Goal: Navigation & Orientation: Find specific page/section

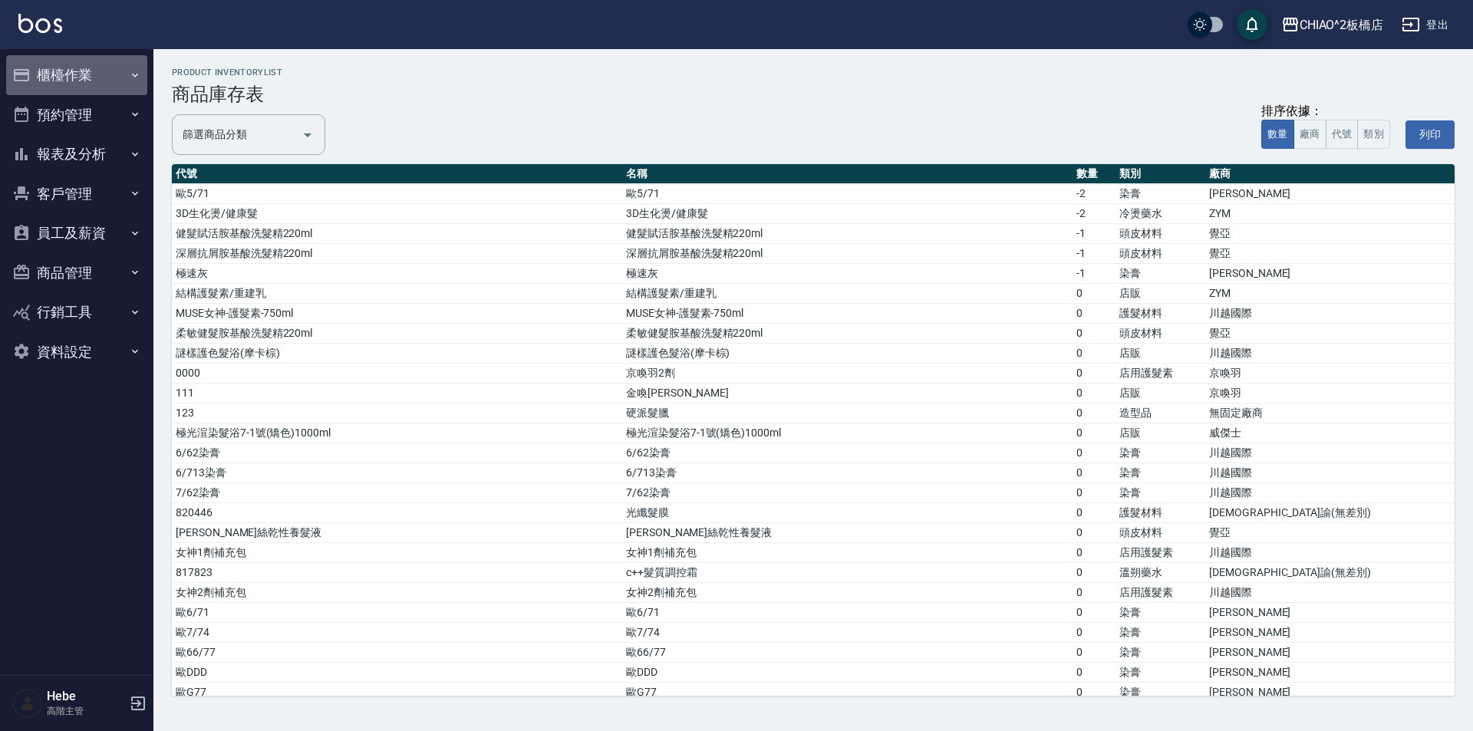
click at [57, 64] on button "櫃檯作業" at bounding box center [76, 75] width 141 height 40
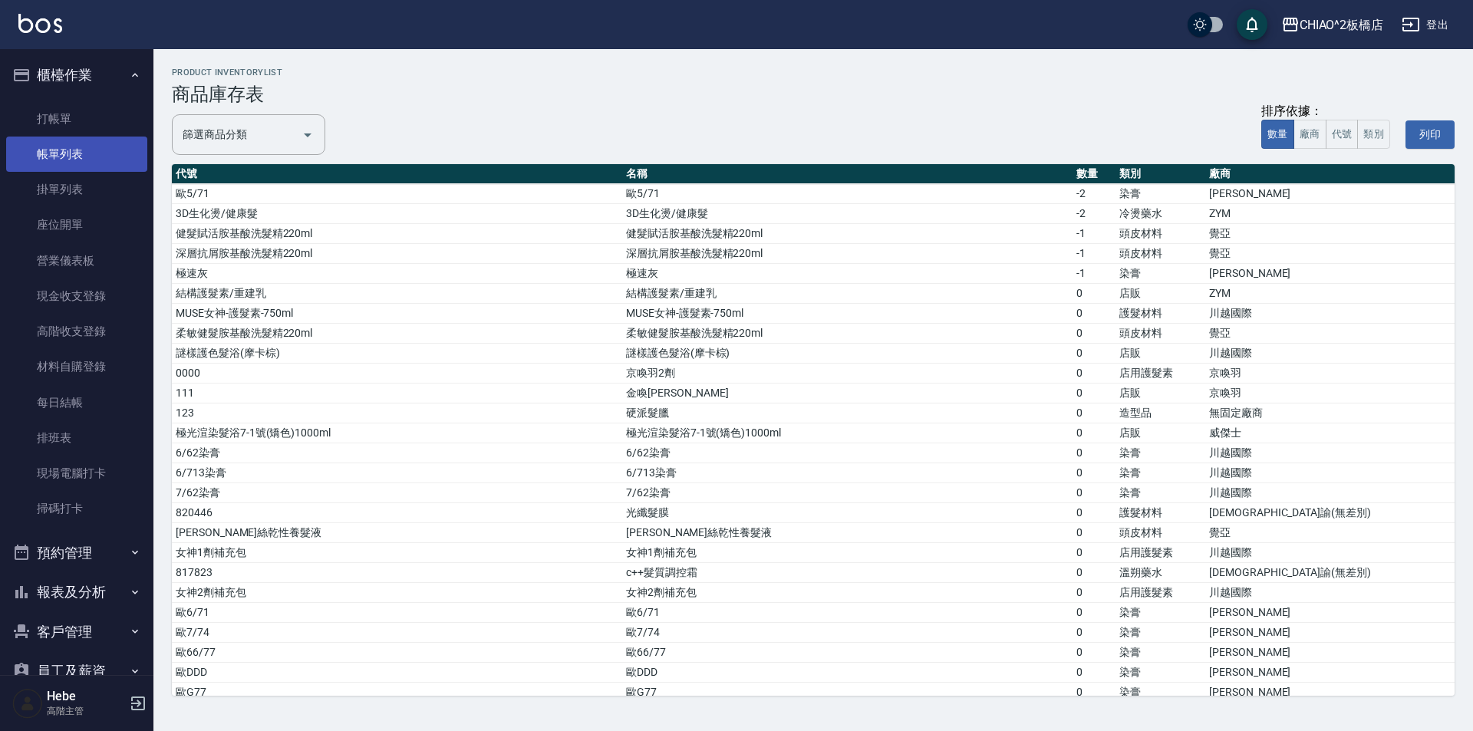
click at [77, 148] on link "帳單列表" at bounding box center [76, 154] width 141 height 35
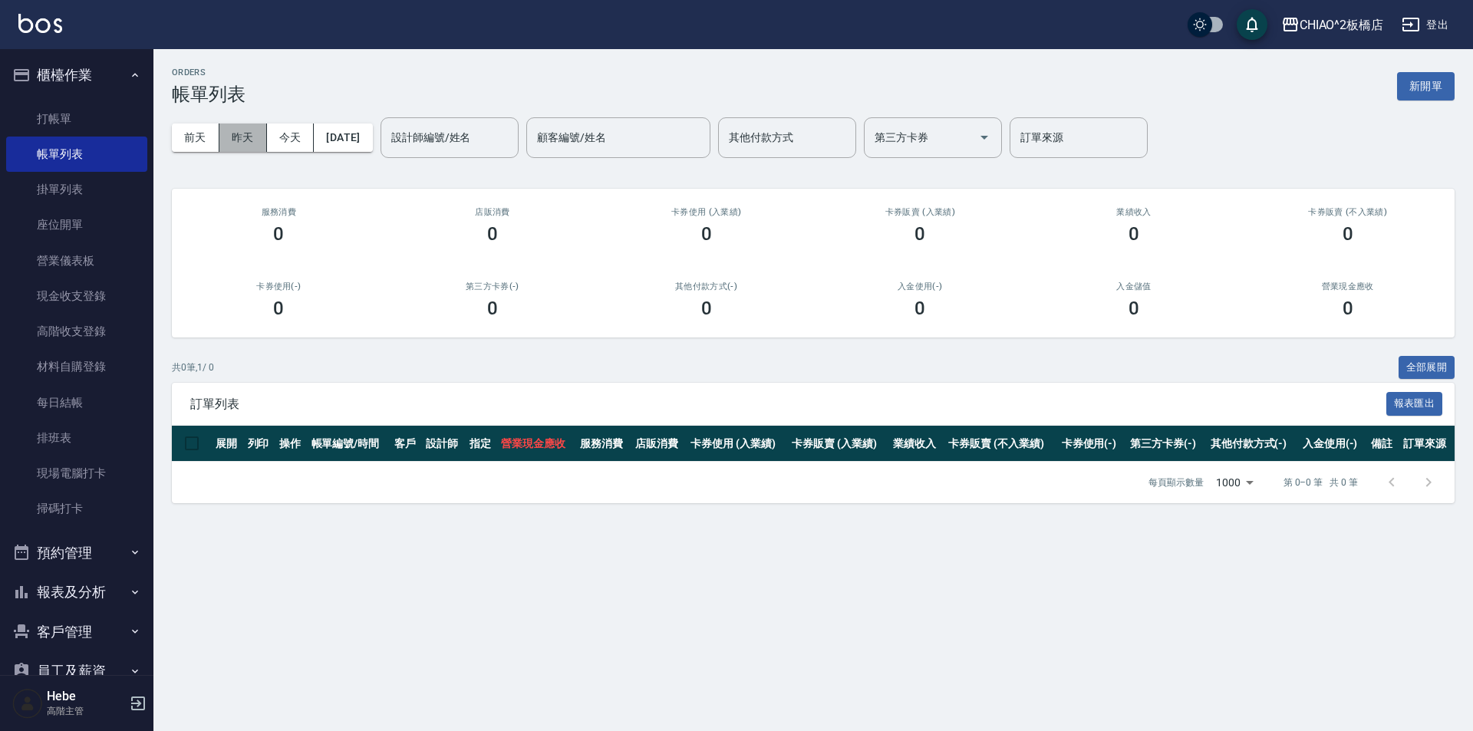
click at [246, 137] on button "昨天" at bounding box center [243, 138] width 48 height 28
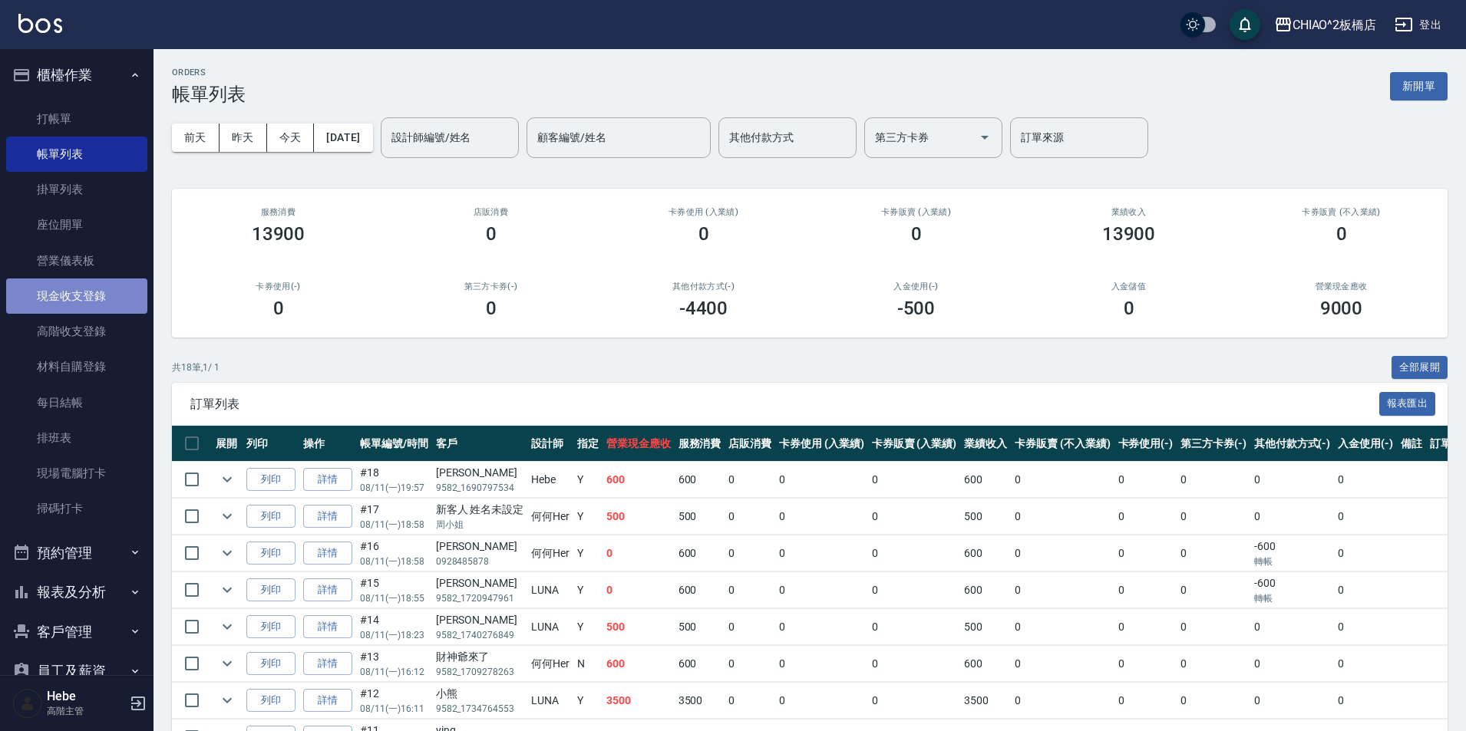
click at [105, 301] on link "現金收支登錄" at bounding box center [76, 296] width 141 height 35
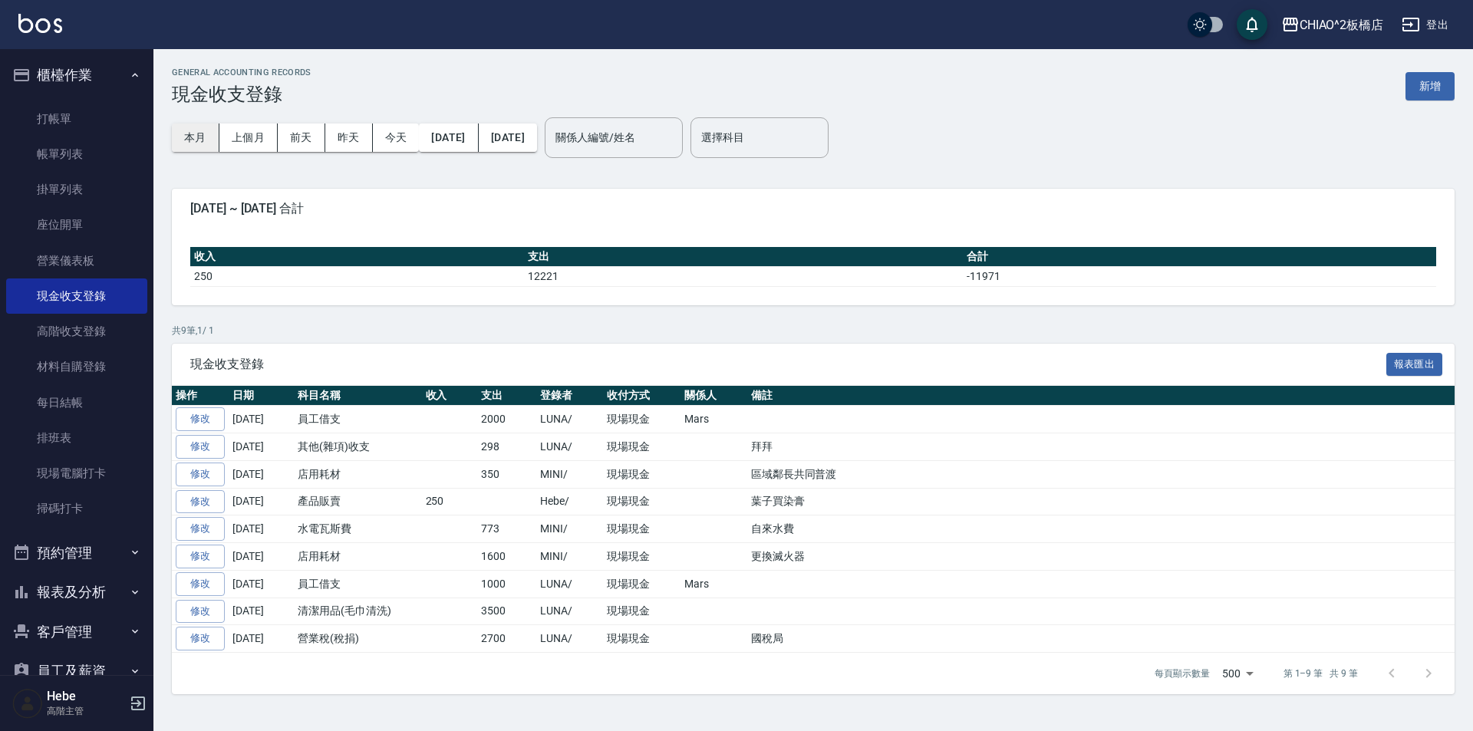
click at [196, 132] on button "本月" at bounding box center [196, 138] width 48 height 28
click at [99, 344] on link "高階收支登錄" at bounding box center [76, 331] width 141 height 35
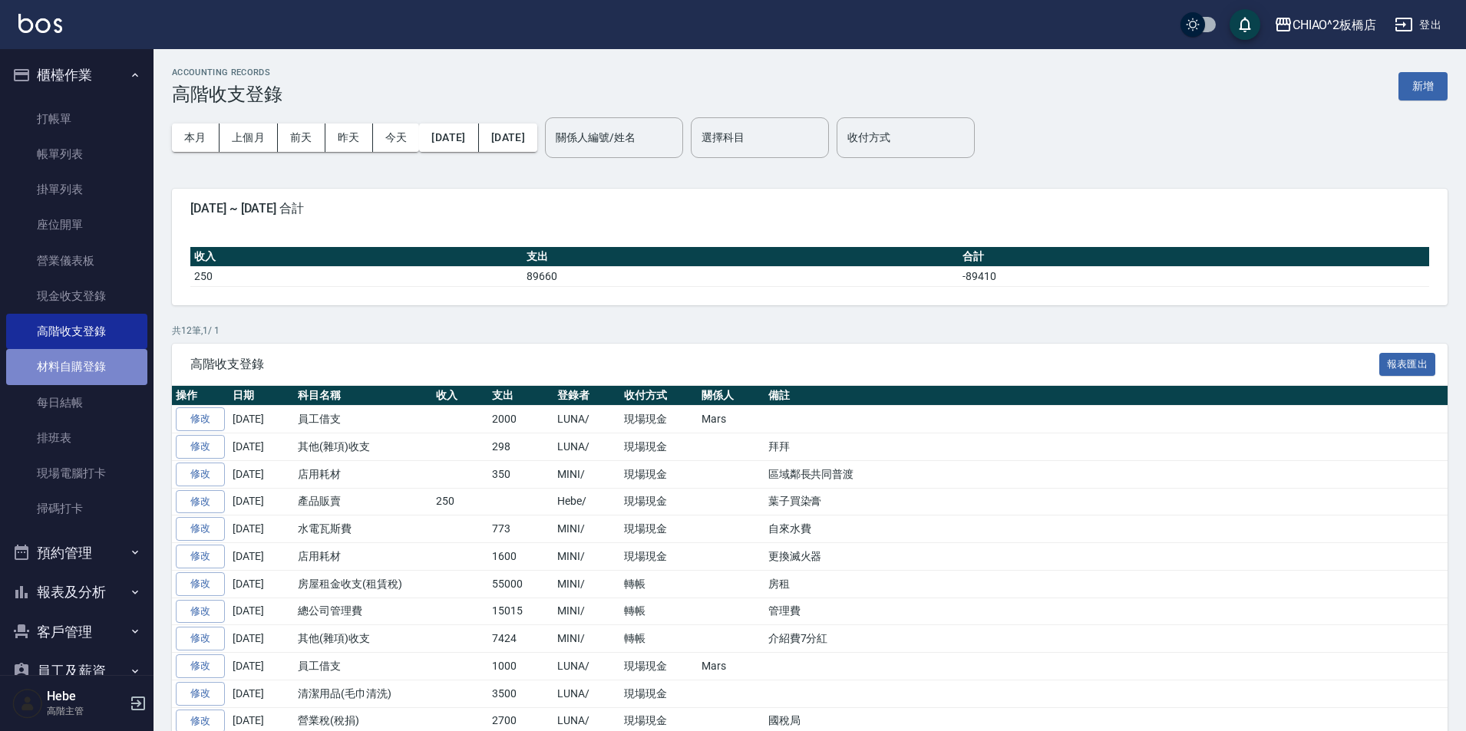
click at [84, 365] on link "材料自購登錄" at bounding box center [76, 366] width 141 height 35
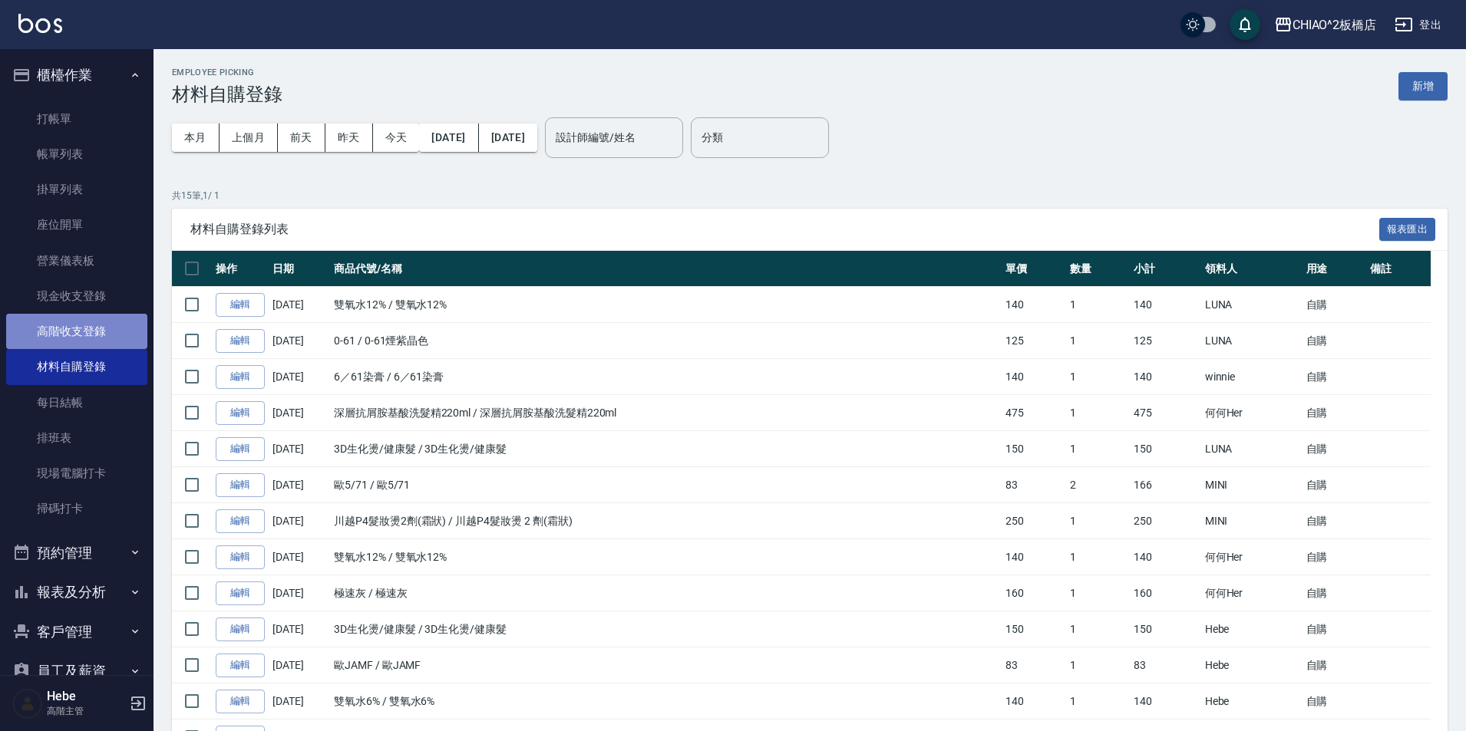
click at [114, 342] on link "高階收支登錄" at bounding box center [76, 331] width 141 height 35
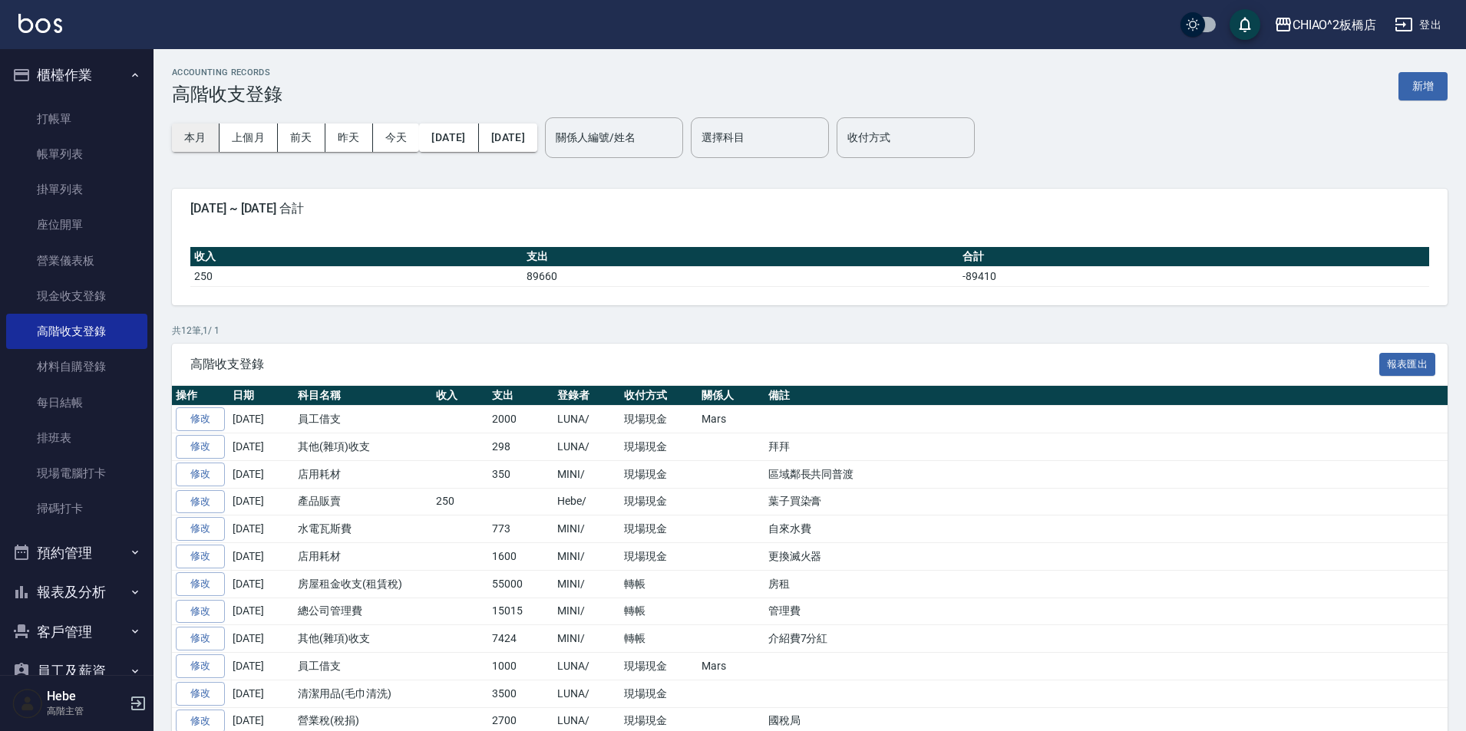
click at [203, 143] on button "本月" at bounding box center [196, 138] width 48 height 28
click at [97, 361] on link "材料自購登錄" at bounding box center [76, 366] width 141 height 35
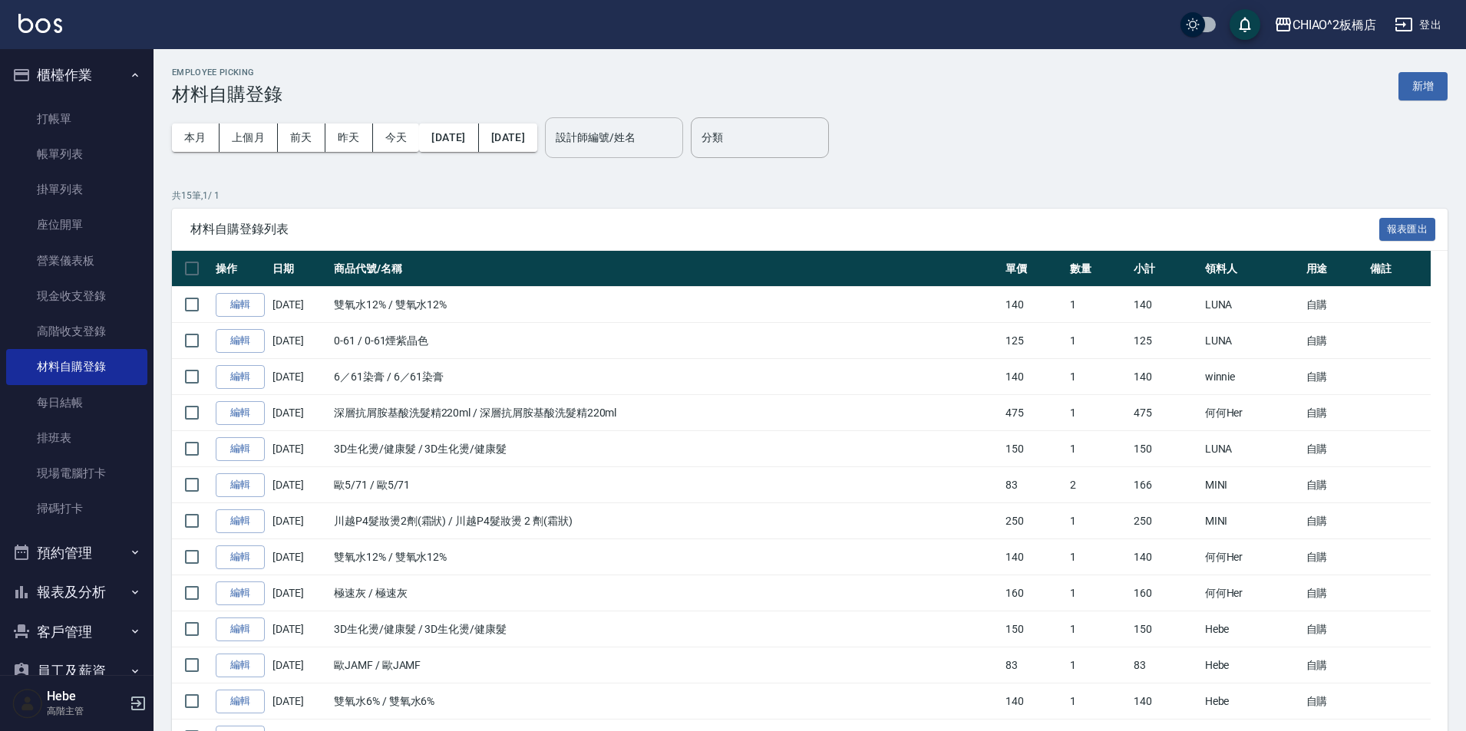
click at [620, 130] on div "設計師編號/姓名 設計師編號/姓名" at bounding box center [614, 137] width 138 height 41
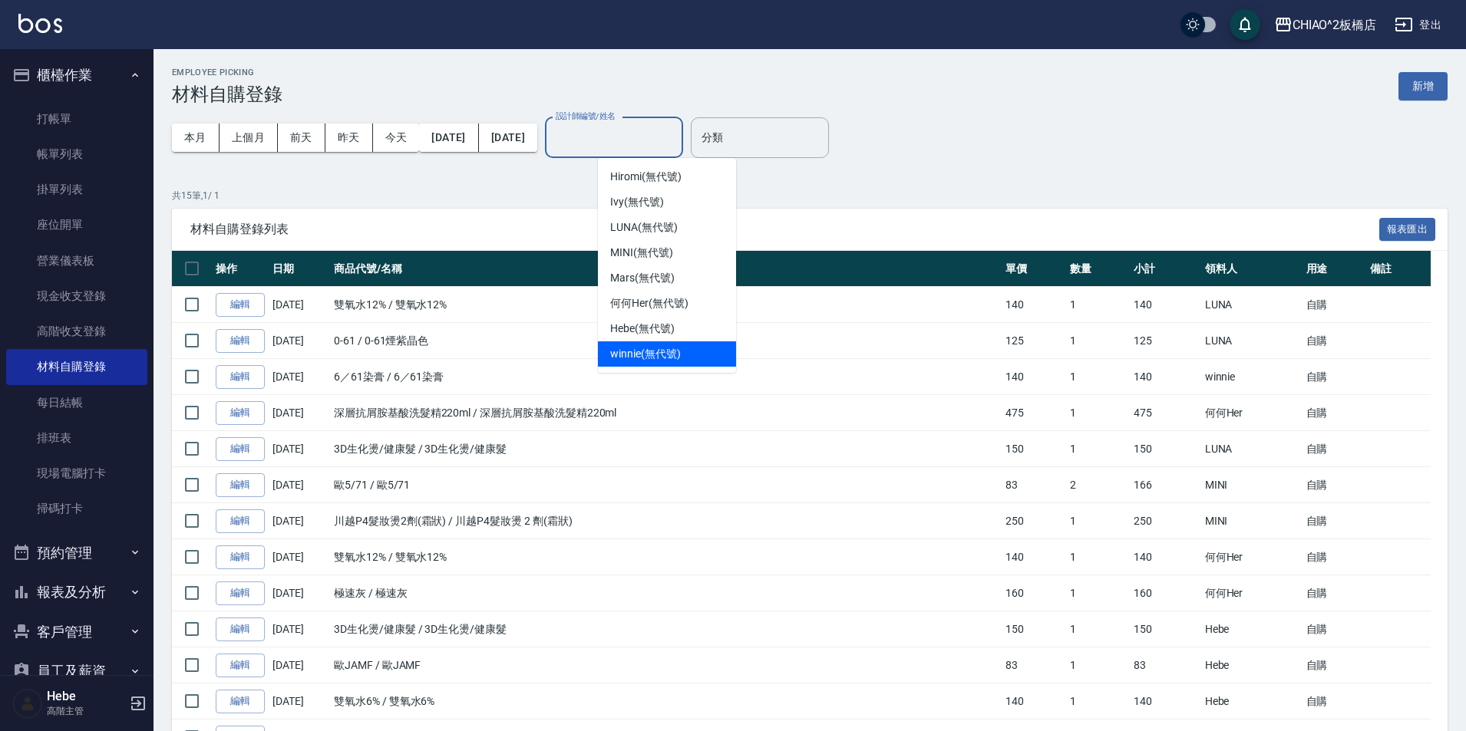
click at [649, 348] on span "winnie (無代號)" at bounding box center [645, 354] width 70 height 16
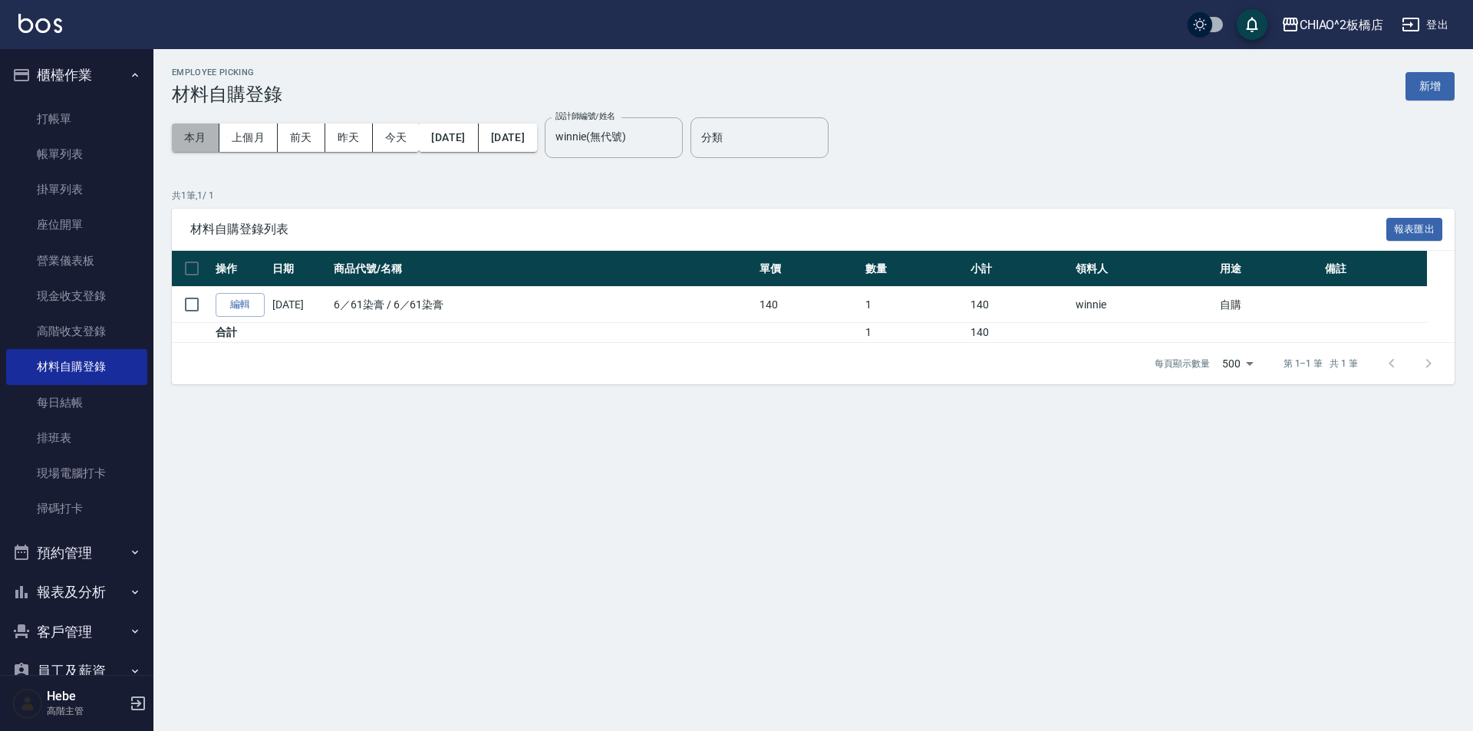
click at [199, 137] on button "本月" at bounding box center [196, 138] width 48 height 28
click at [653, 144] on input "winnie(無代號)" at bounding box center [602, 137] width 101 height 27
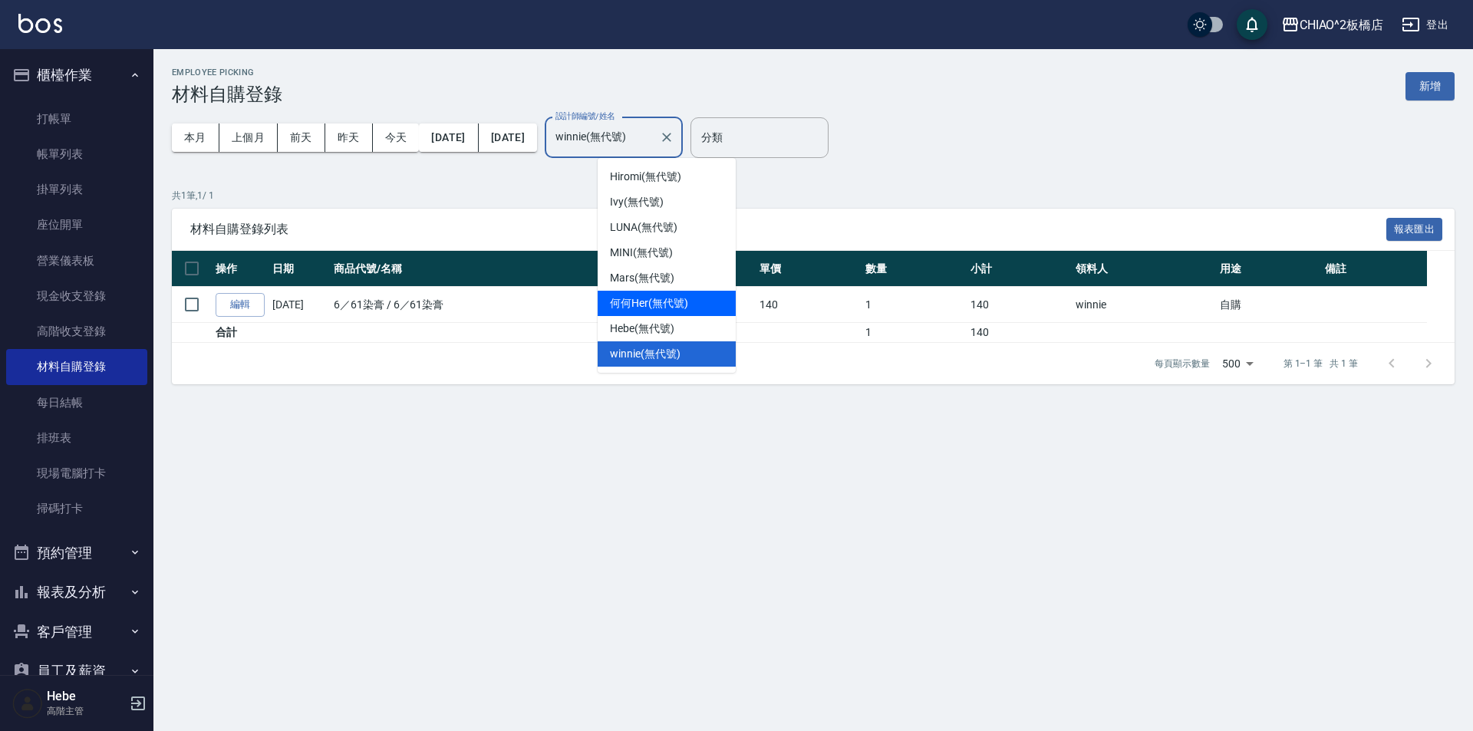
click at [669, 303] on span "何何Her (無代號)" at bounding box center [649, 303] width 78 height 16
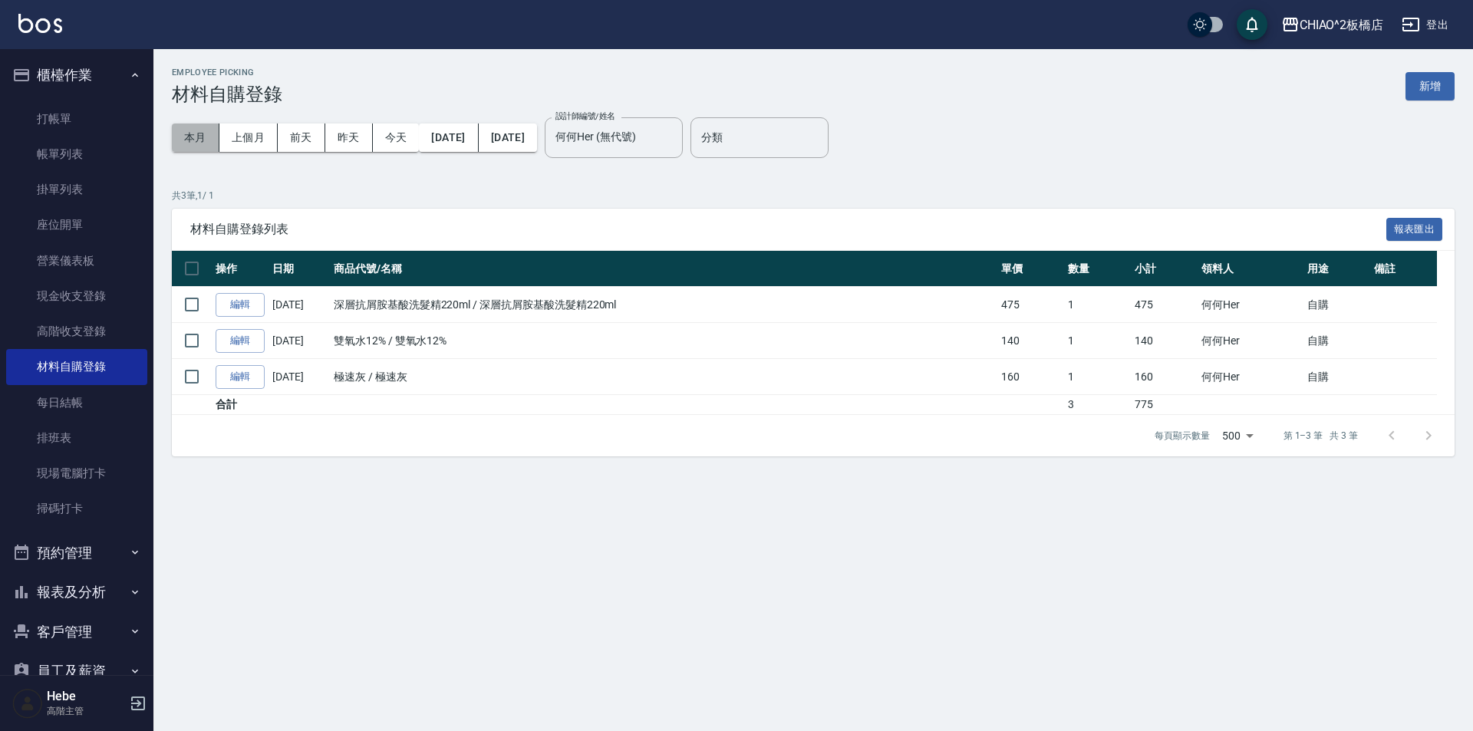
drag, startPoint x: 196, startPoint y: 151, endPoint x: 199, endPoint y: 143, distance: 8.6
click at [199, 144] on button "本月" at bounding box center [196, 138] width 48 height 28
click at [199, 143] on button "本月" at bounding box center [196, 138] width 48 height 28
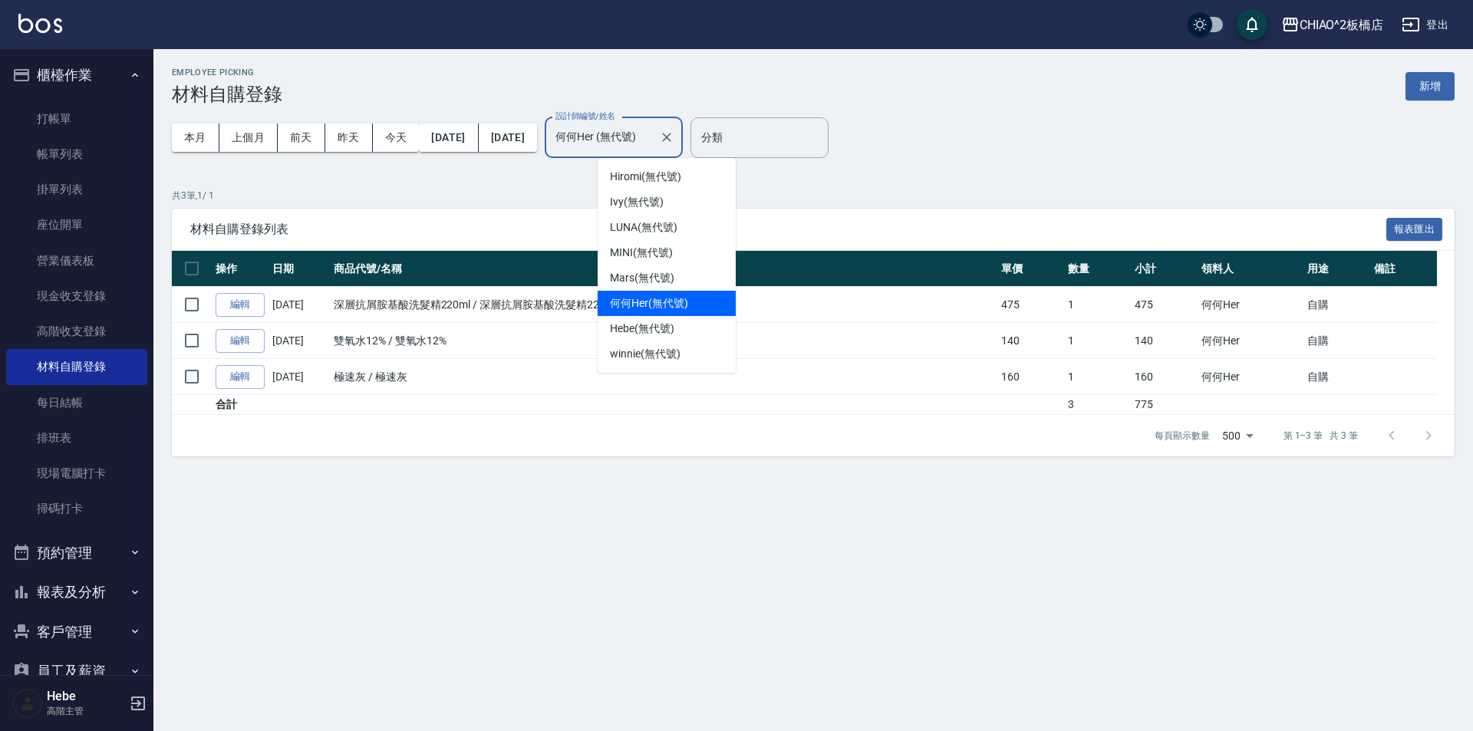
click at [622, 142] on input "何何Her (無代號)" at bounding box center [602, 137] width 101 height 27
click at [658, 325] on span "Hebe (無代號)" at bounding box center [642, 329] width 64 height 16
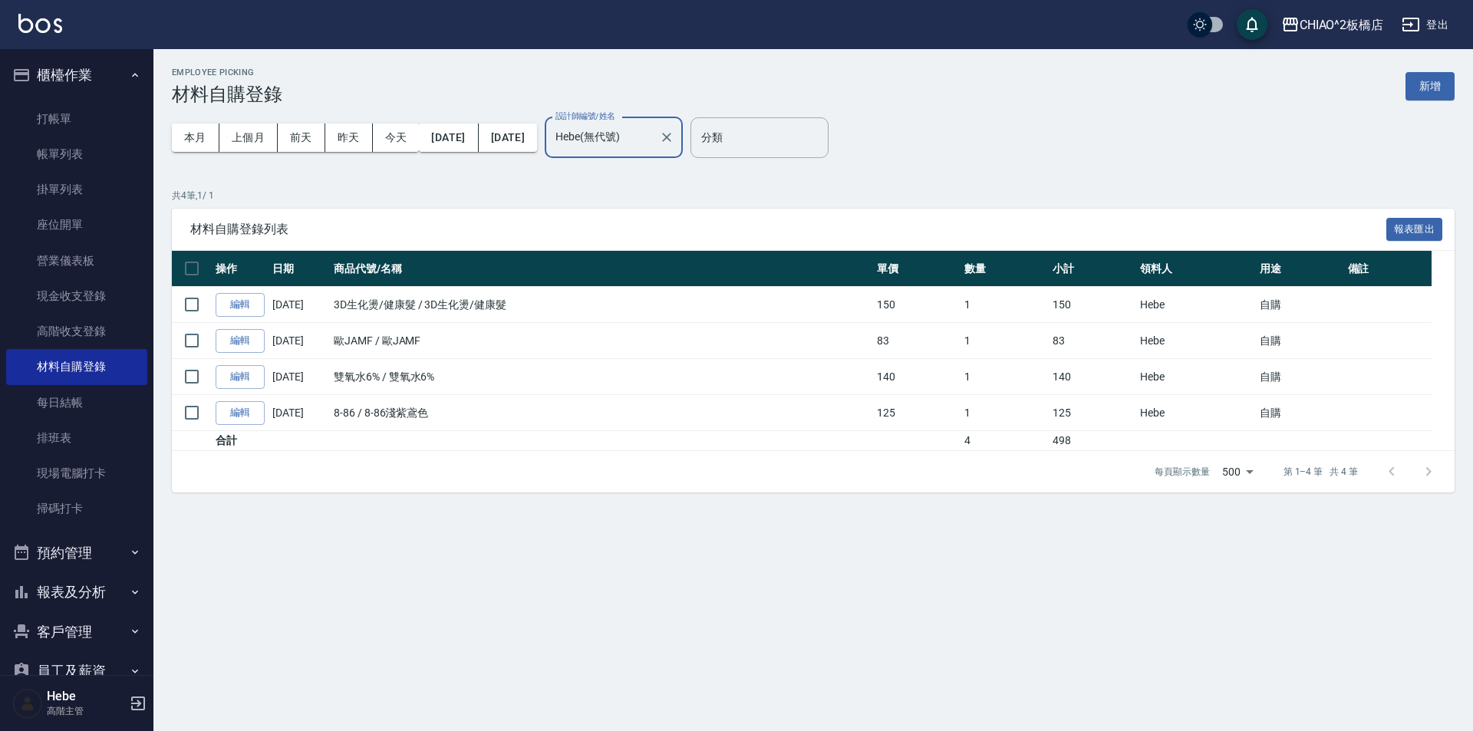
click at [664, 157] on div "Hebe(無代號) 設計師編號/姓名" at bounding box center [614, 137] width 138 height 41
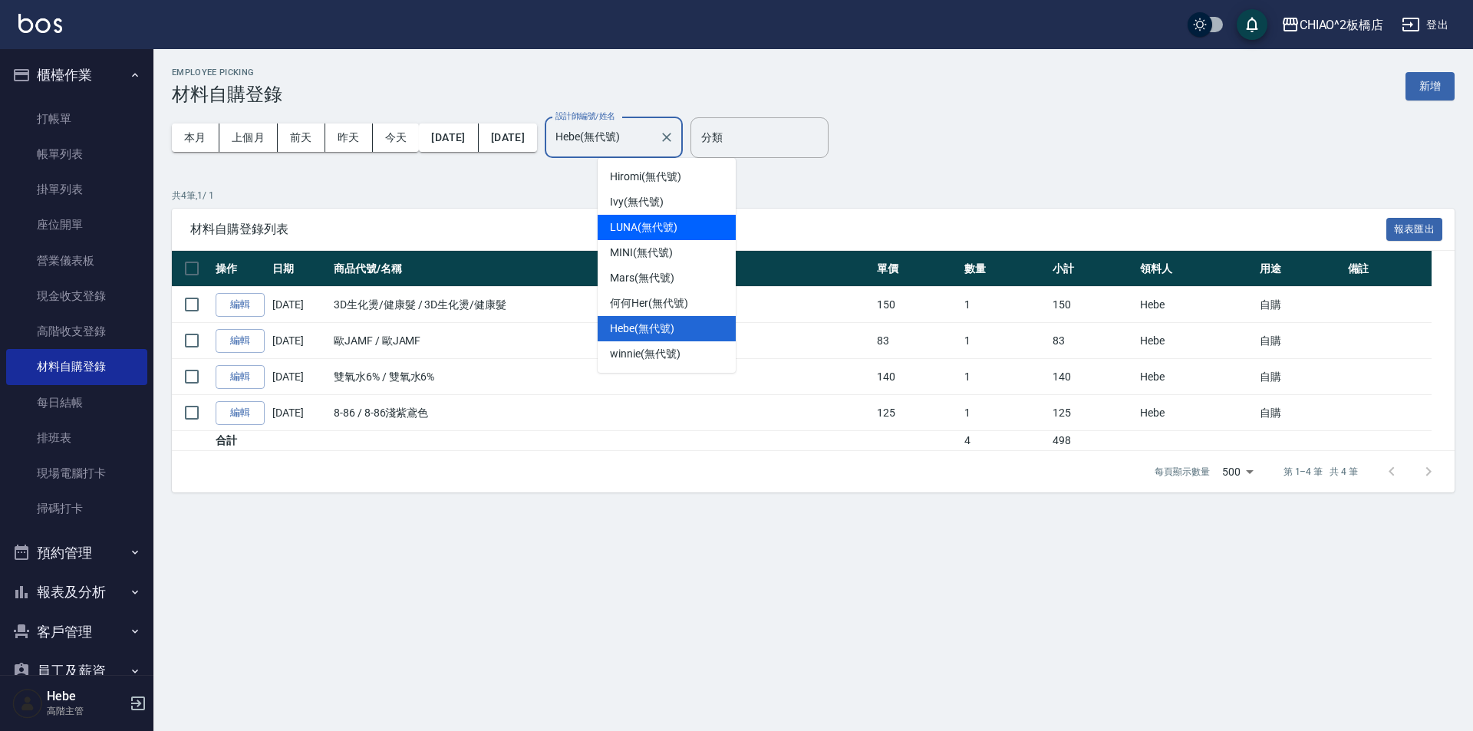
drag, startPoint x: 664, startPoint y: 300, endPoint x: 676, endPoint y: 229, distance: 72.4
click at [676, 229] on ul "Hiromi (無代號) [PERSON_NAME] (無代號) [PERSON_NAME] (無代號) MINI (無代號) Mars (無代號) 何何He…" at bounding box center [667, 265] width 138 height 215
click at [673, 226] on span "LUNA (無代號)" at bounding box center [644, 227] width 68 height 16
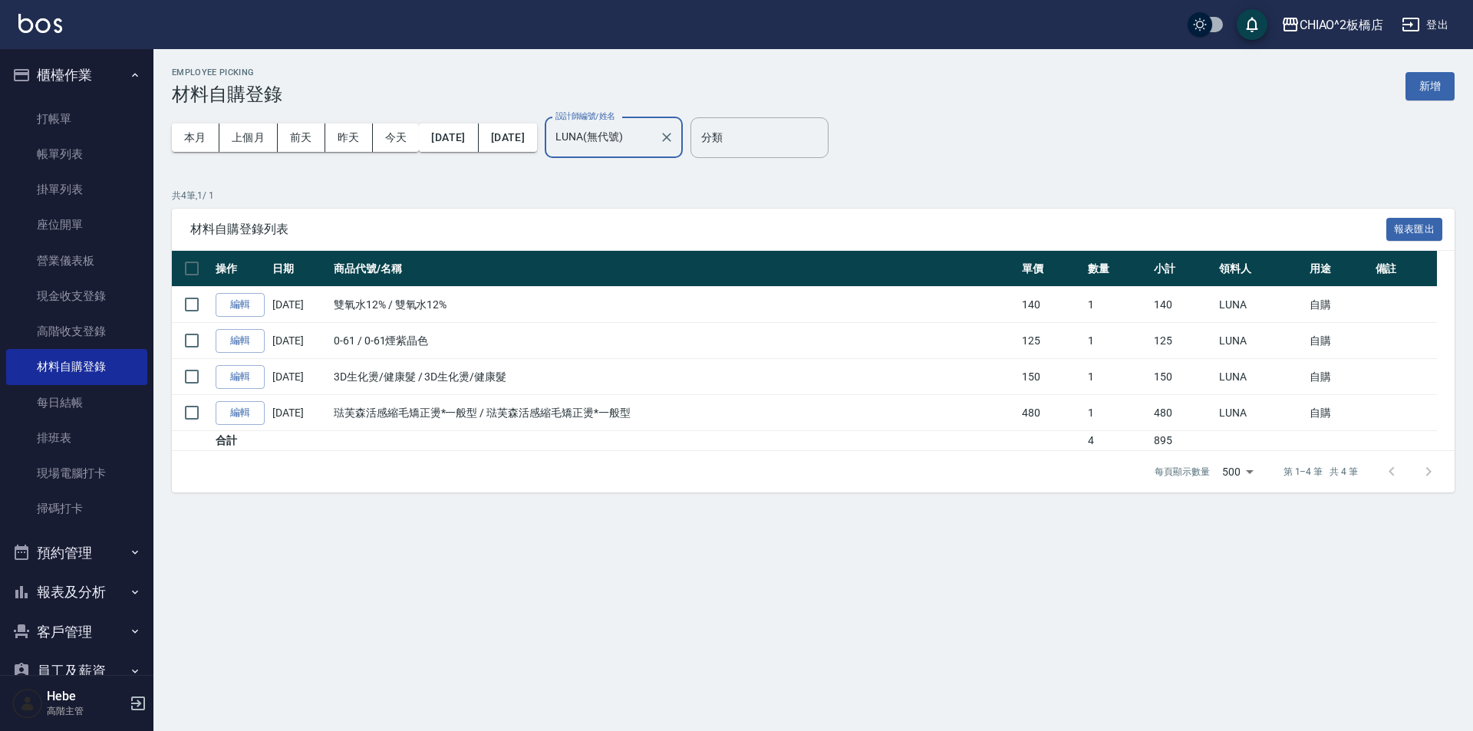
click at [653, 147] on input "LUNA(無代號)" at bounding box center [602, 137] width 101 height 27
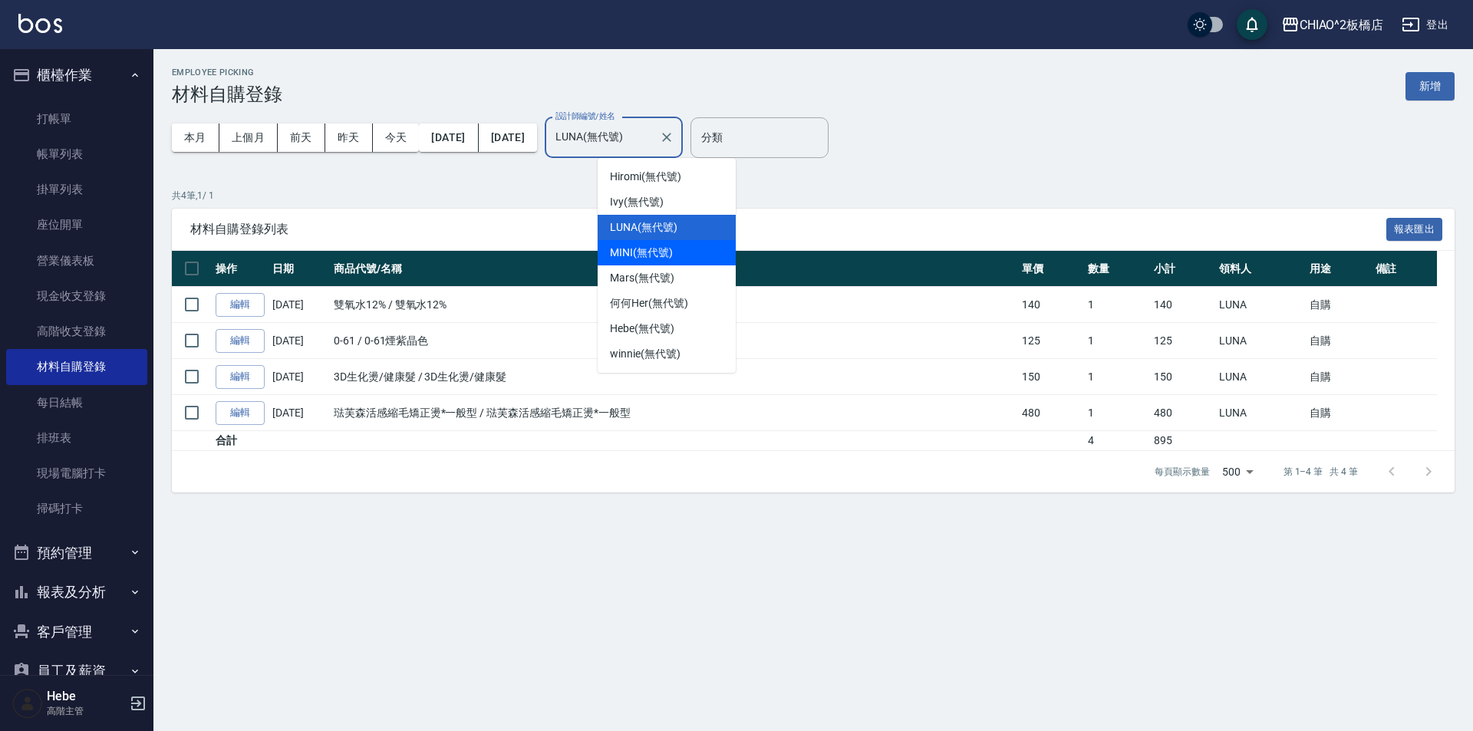
click at [662, 261] on div "MINI (無代號)" at bounding box center [667, 252] width 138 height 25
type input "MINI(無代號)"
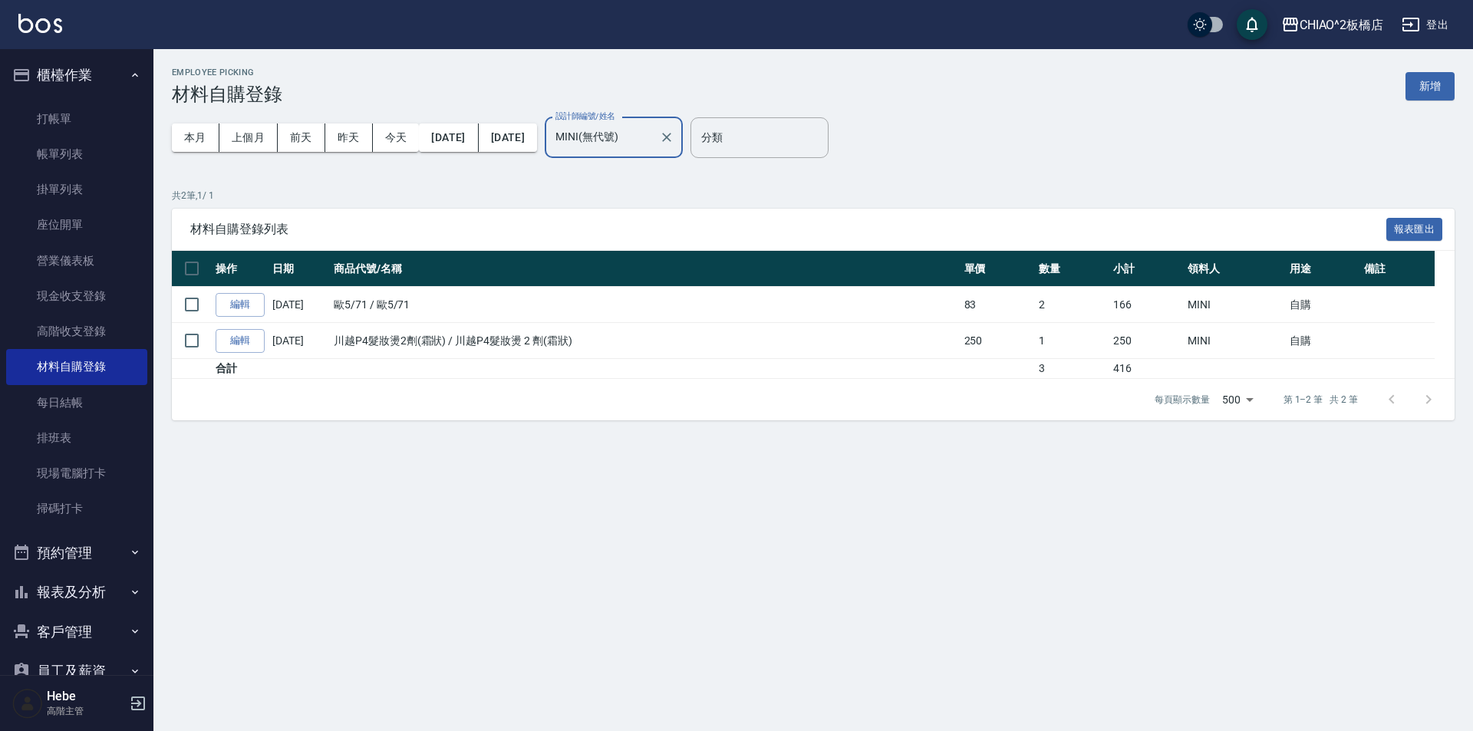
click at [91, 80] on button "櫃檯作業" at bounding box center [76, 75] width 141 height 40
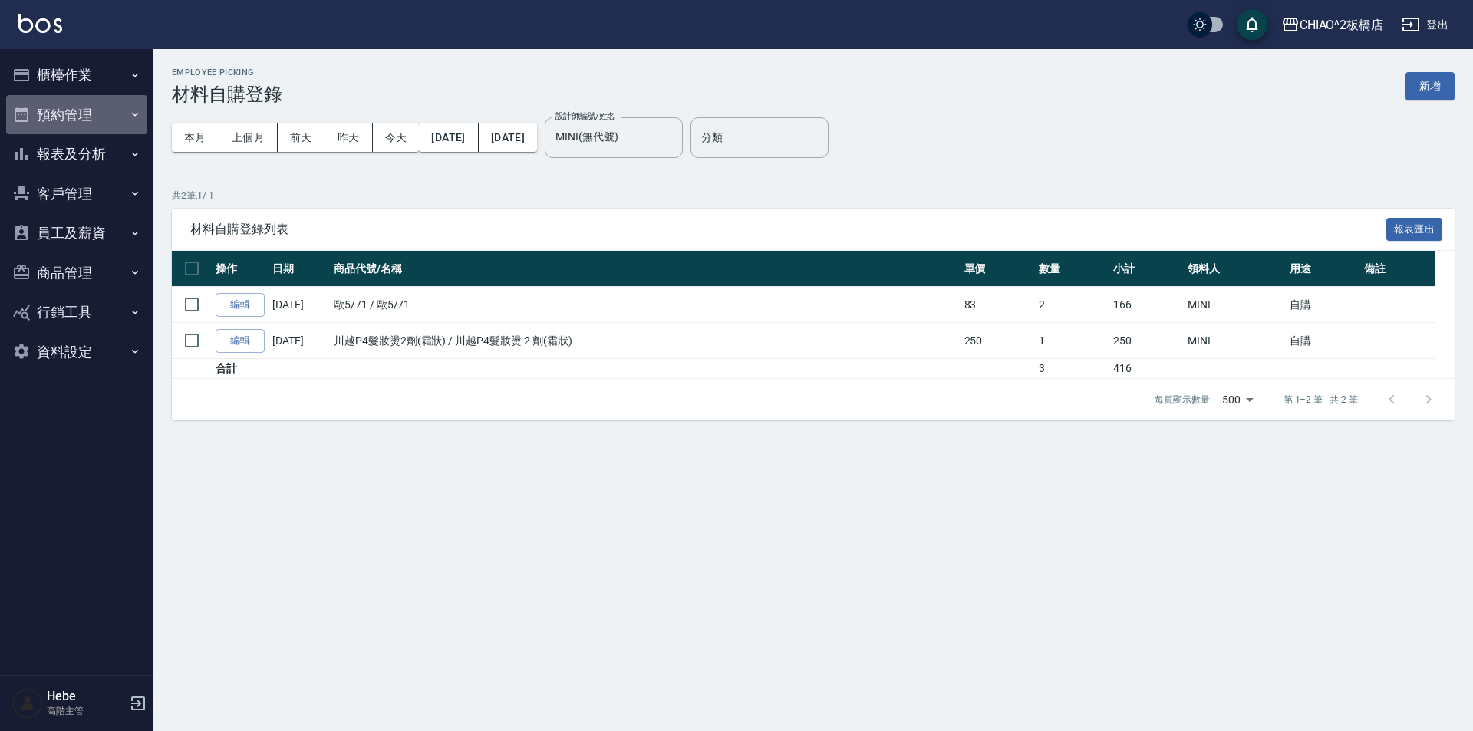
click at [100, 109] on button "預約管理" at bounding box center [76, 115] width 141 height 40
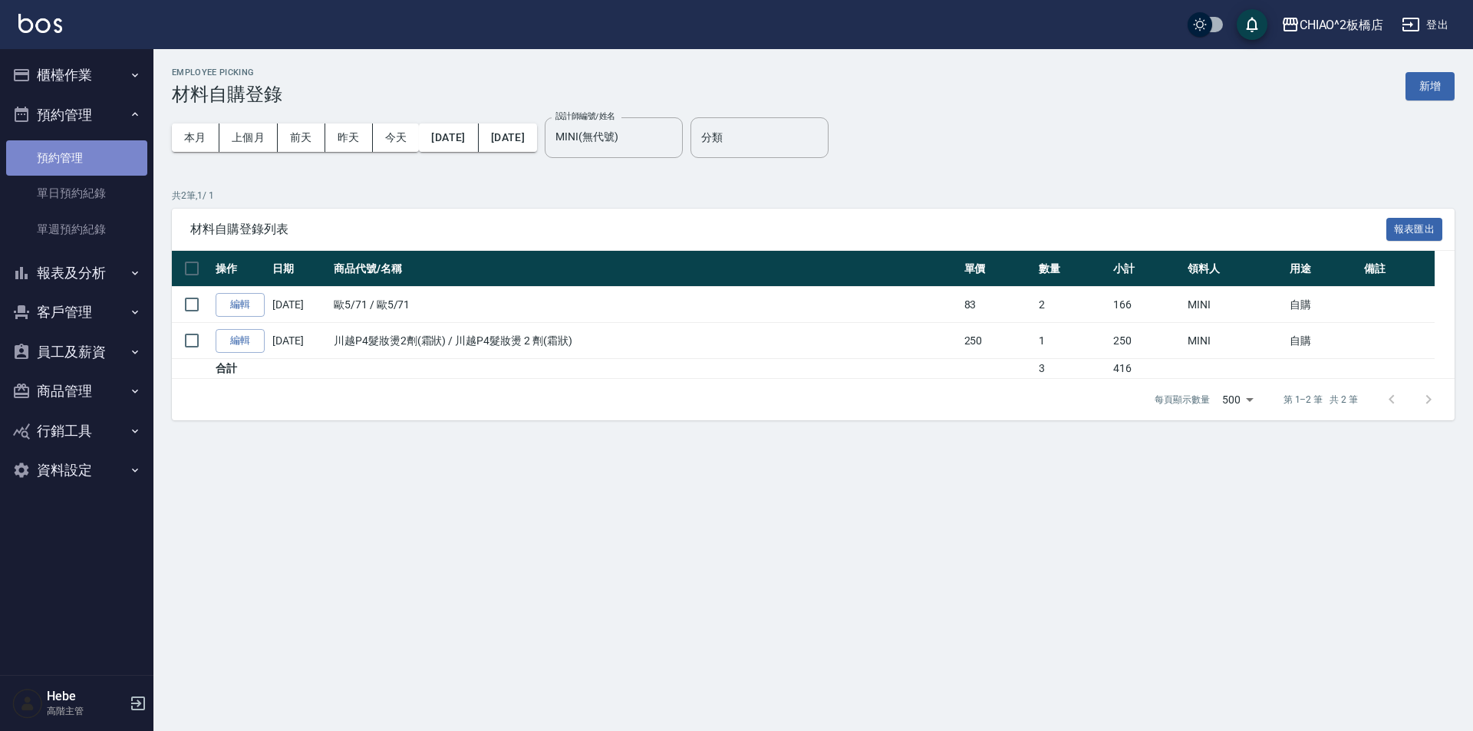
click at [80, 160] on link "預約管理" at bounding box center [76, 157] width 141 height 35
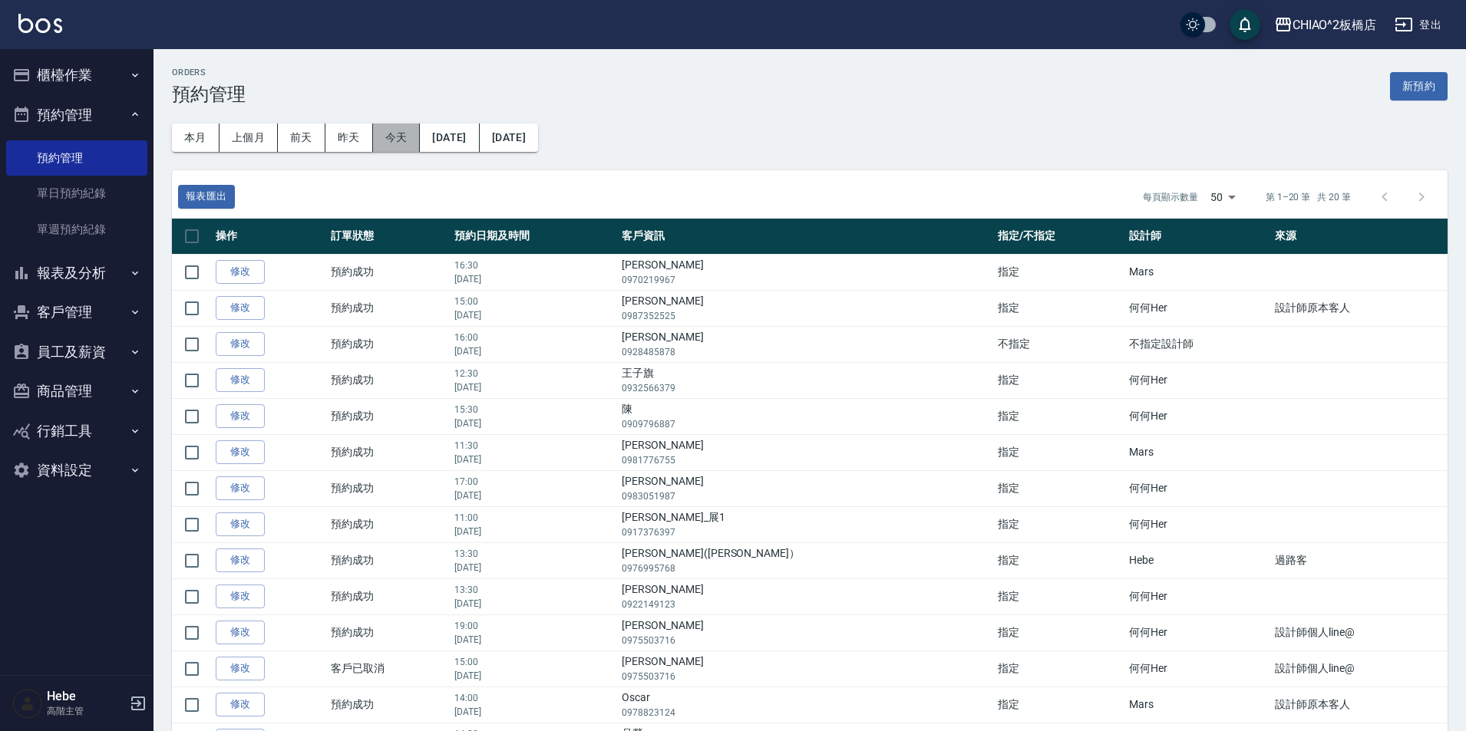
click at [394, 142] on button "今天" at bounding box center [397, 138] width 48 height 28
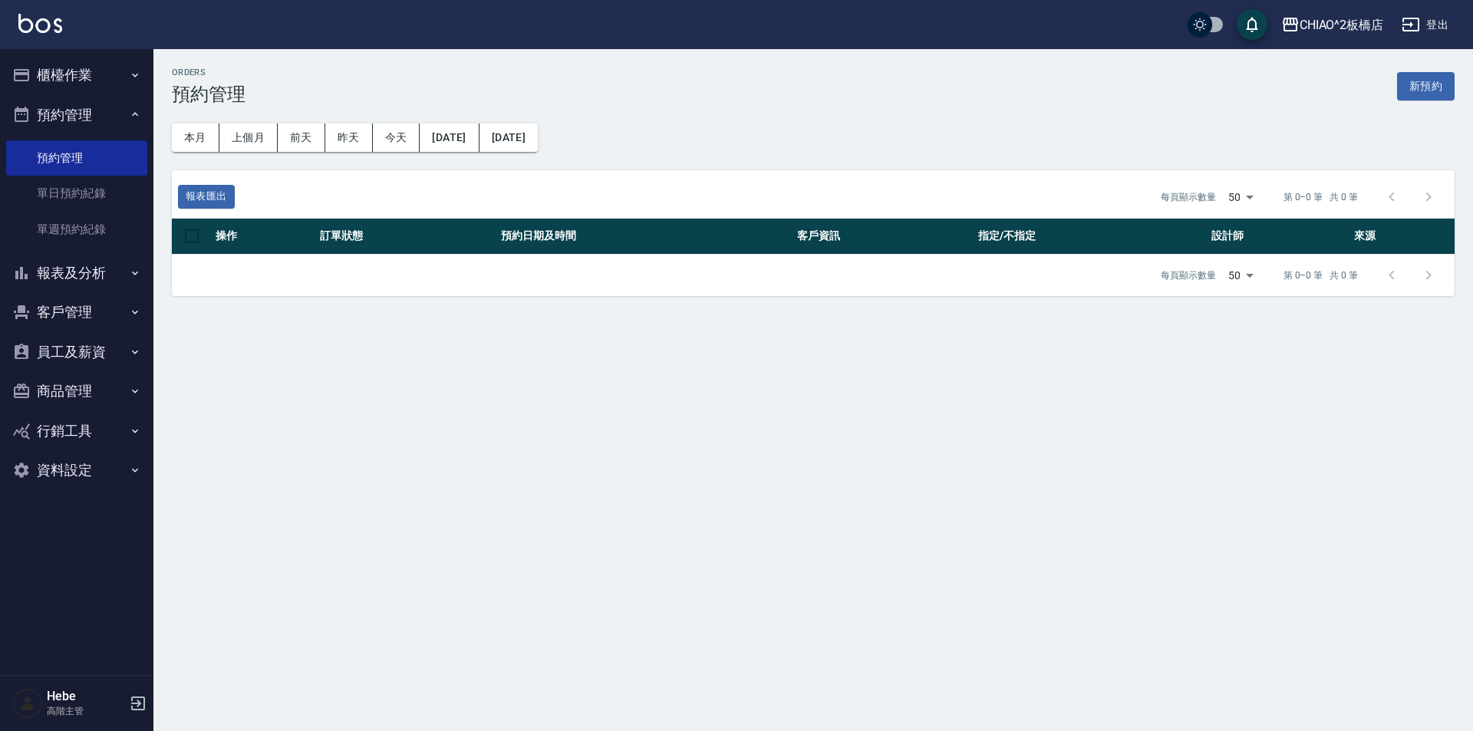
click at [91, 121] on button "預約管理" at bounding box center [76, 115] width 141 height 40
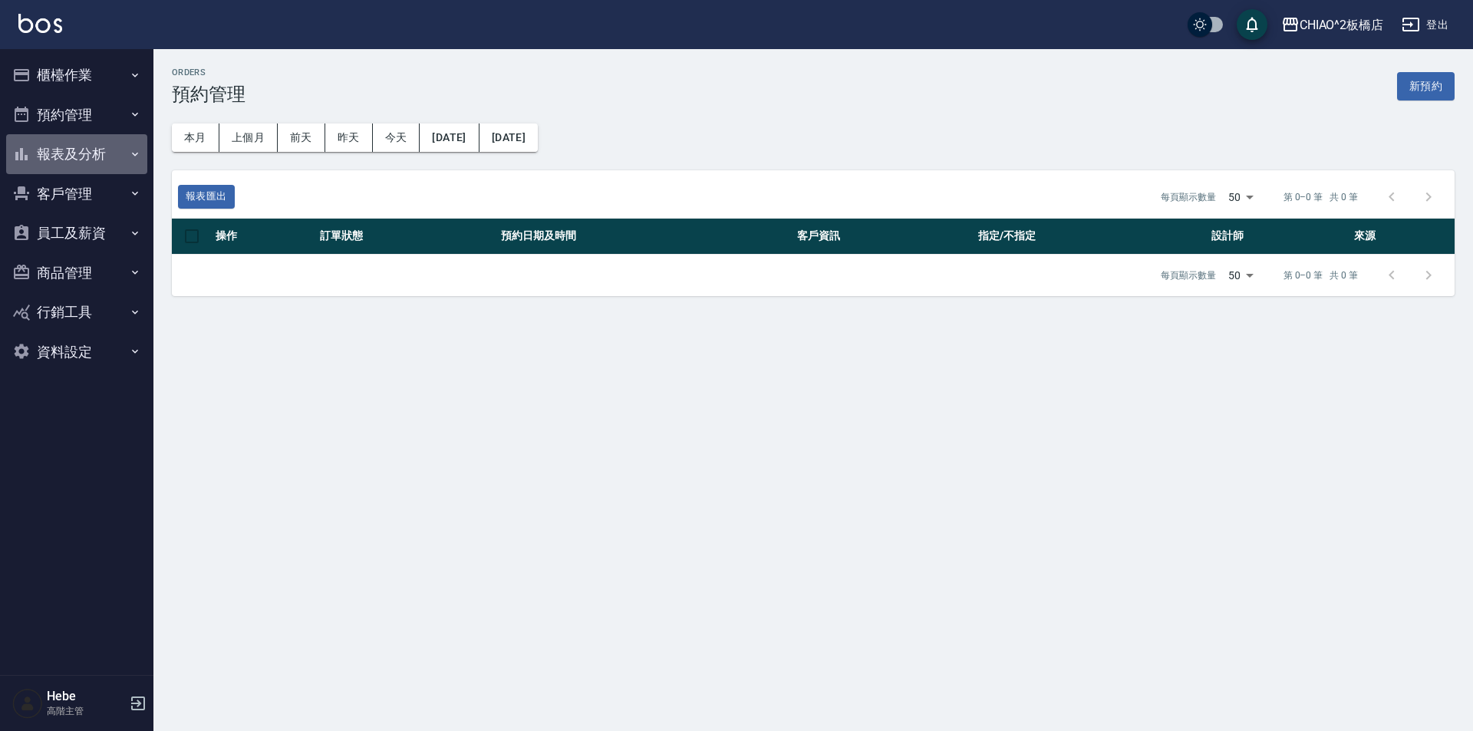
click at [84, 152] on button "報表及分析" at bounding box center [76, 154] width 141 height 40
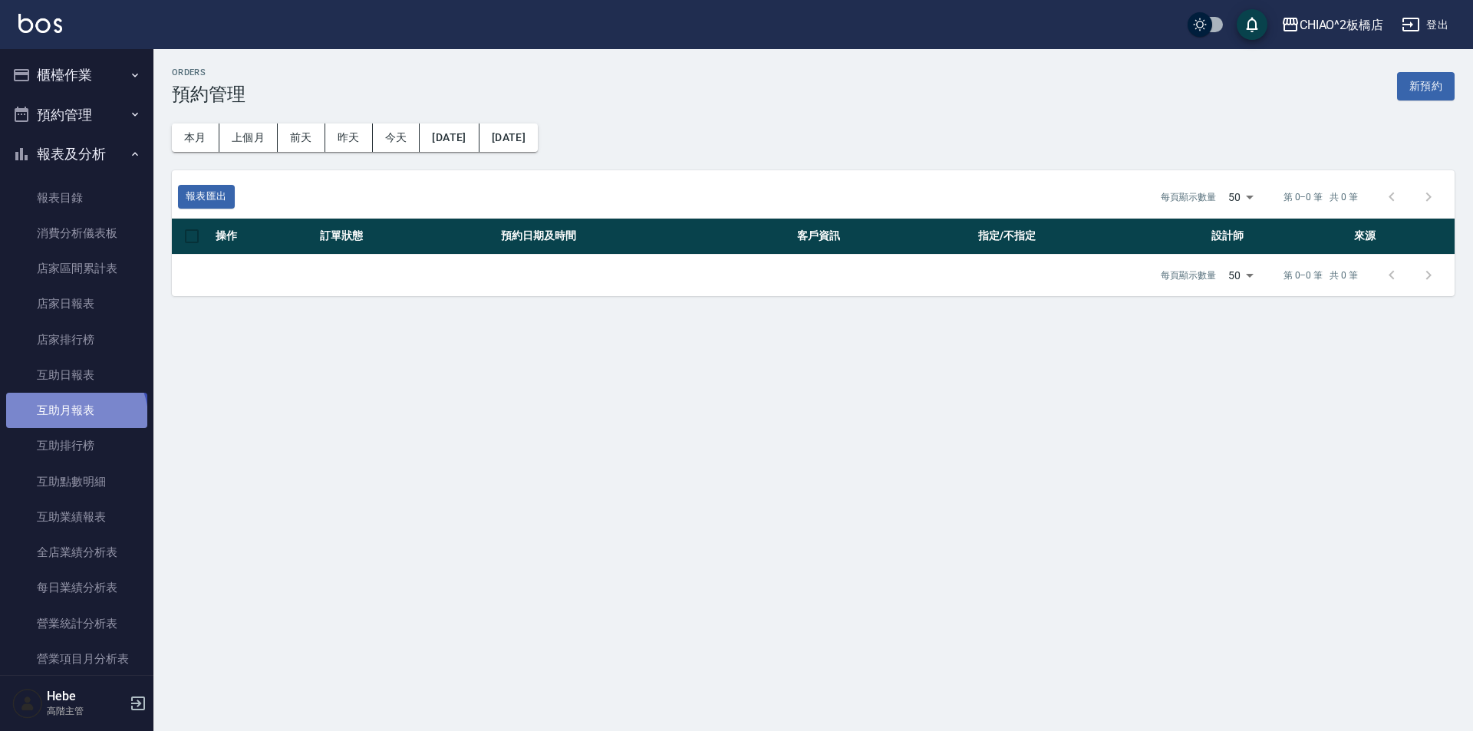
click at [74, 417] on link "互助月報表" at bounding box center [76, 410] width 141 height 35
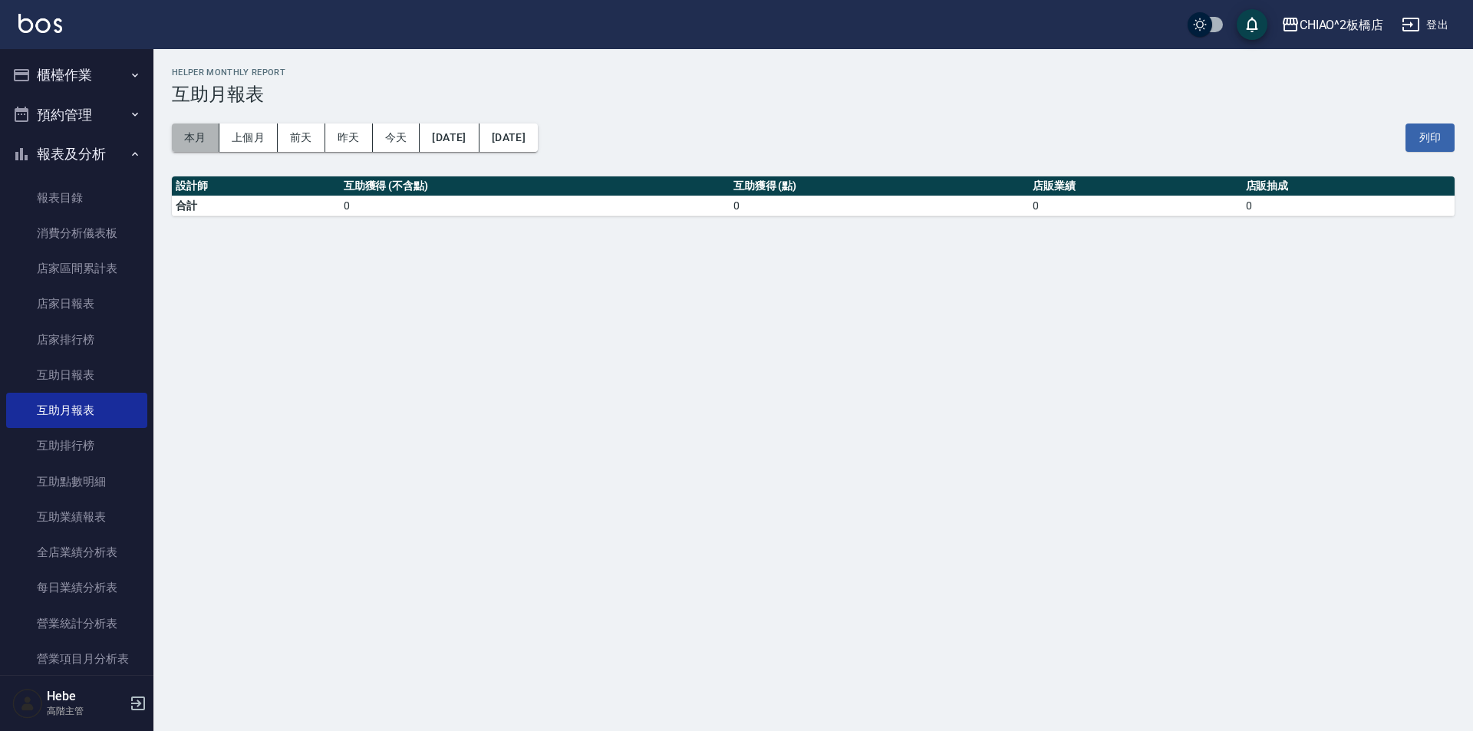
click at [188, 143] on button "本月" at bounding box center [196, 138] width 48 height 28
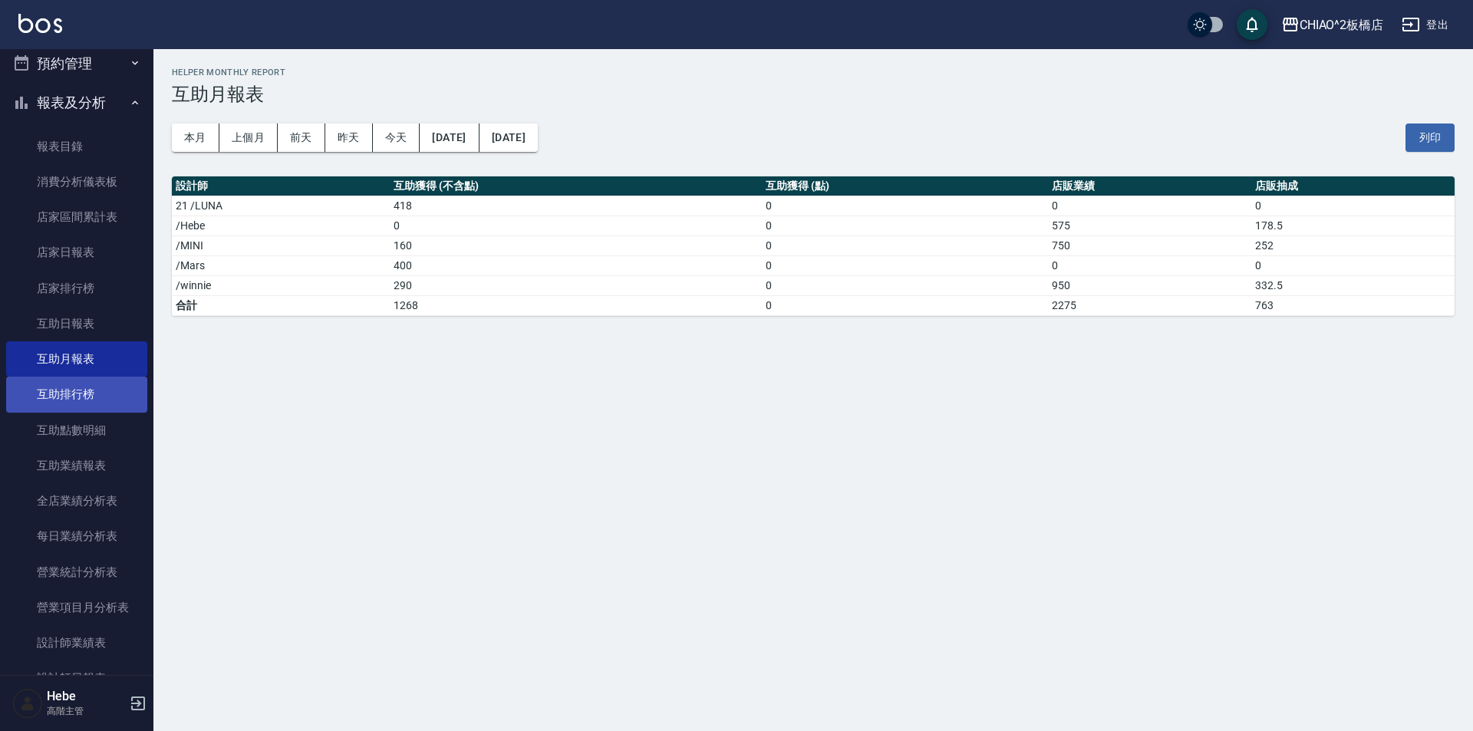
scroll to position [77, 0]
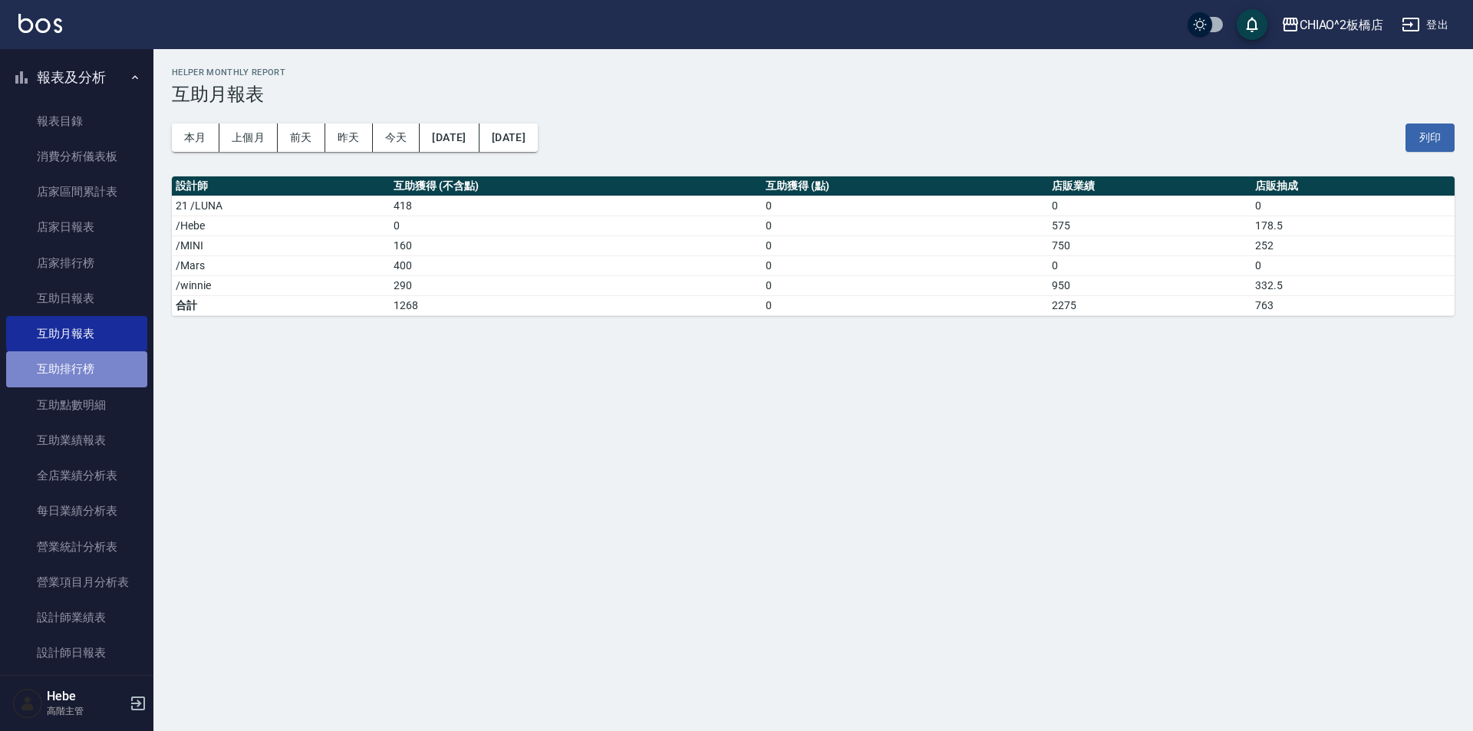
click at [107, 378] on link "互助排行榜" at bounding box center [76, 368] width 141 height 35
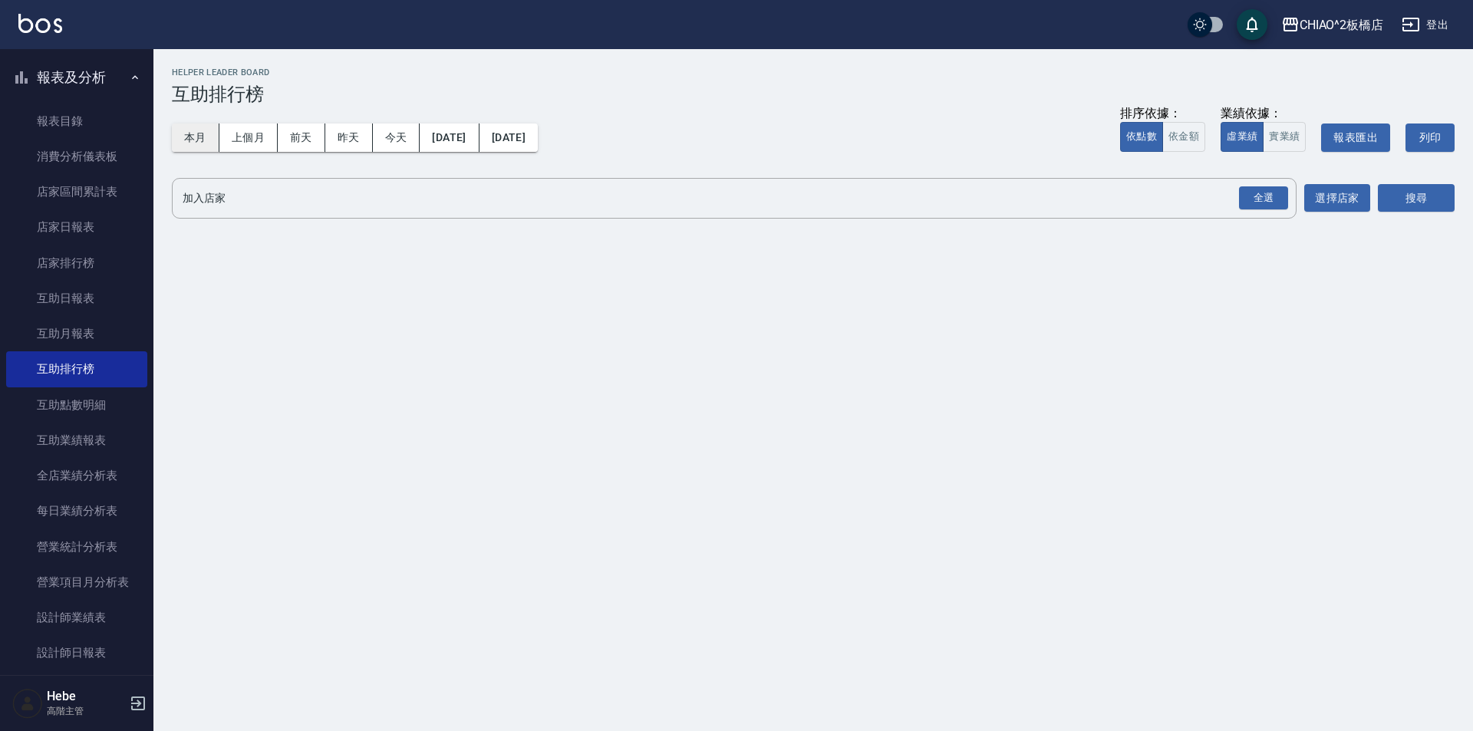
click at [200, 140] on button "本月" at bounding box center [196, 138] width 48 height 28
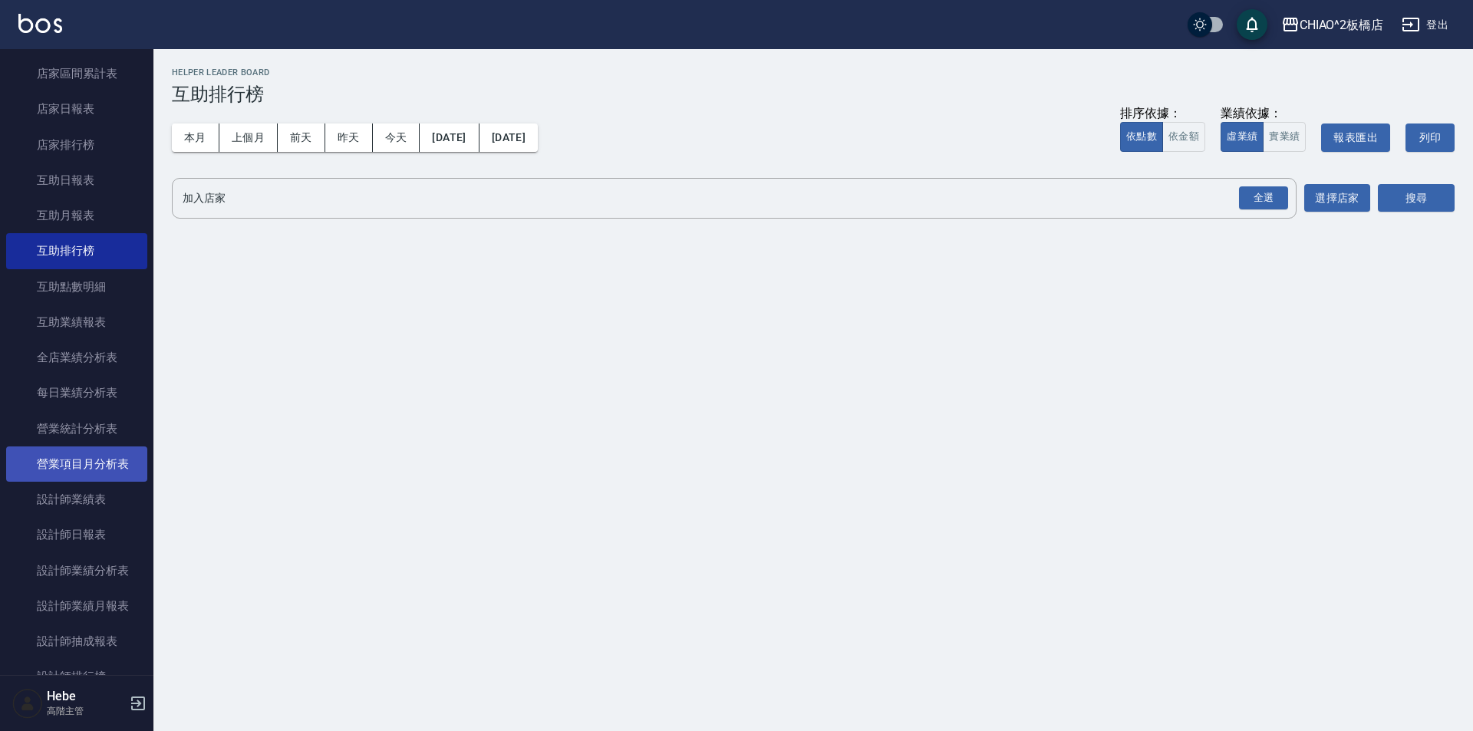
scroll to position [230, 0]
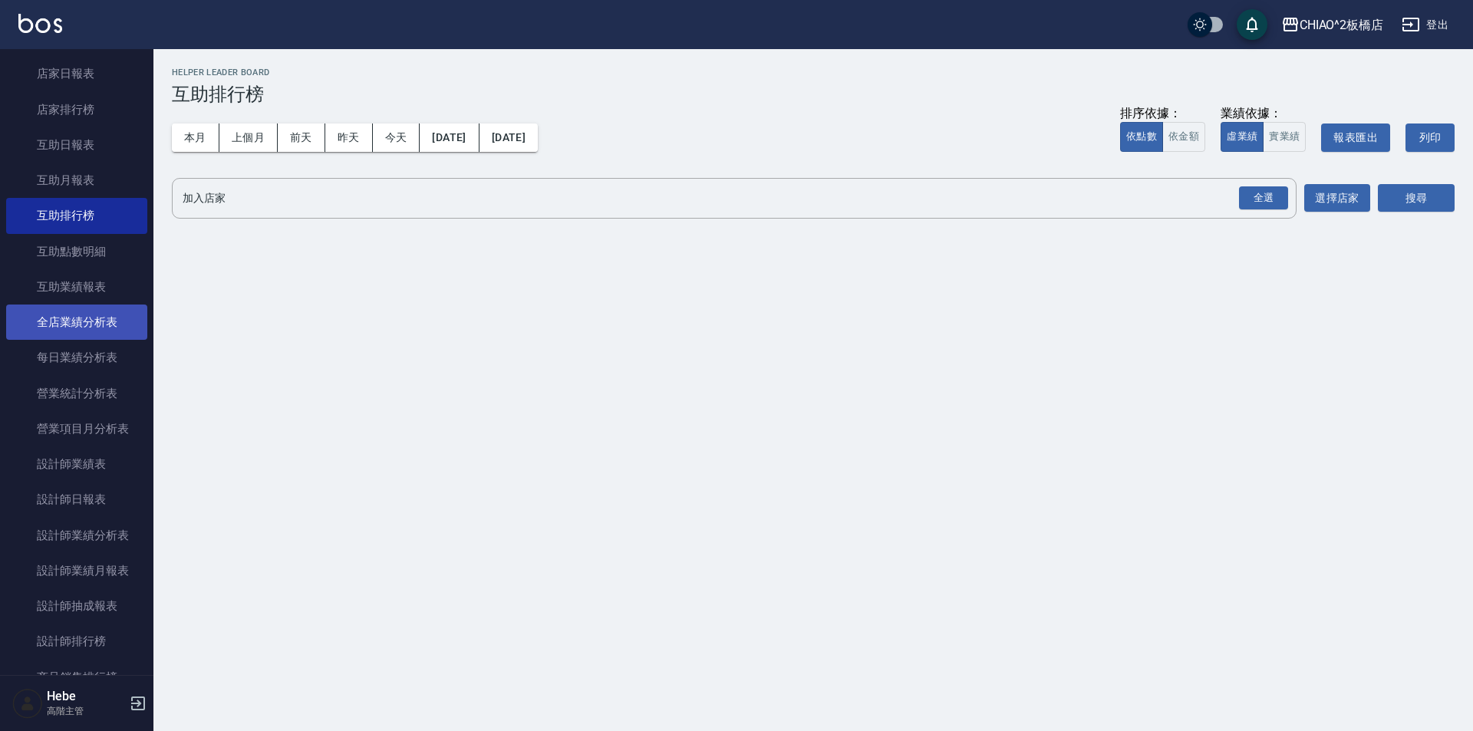
click at [105, 329] on link "全店業績分析表" at bounding box center [76, 322] width 141 height 35
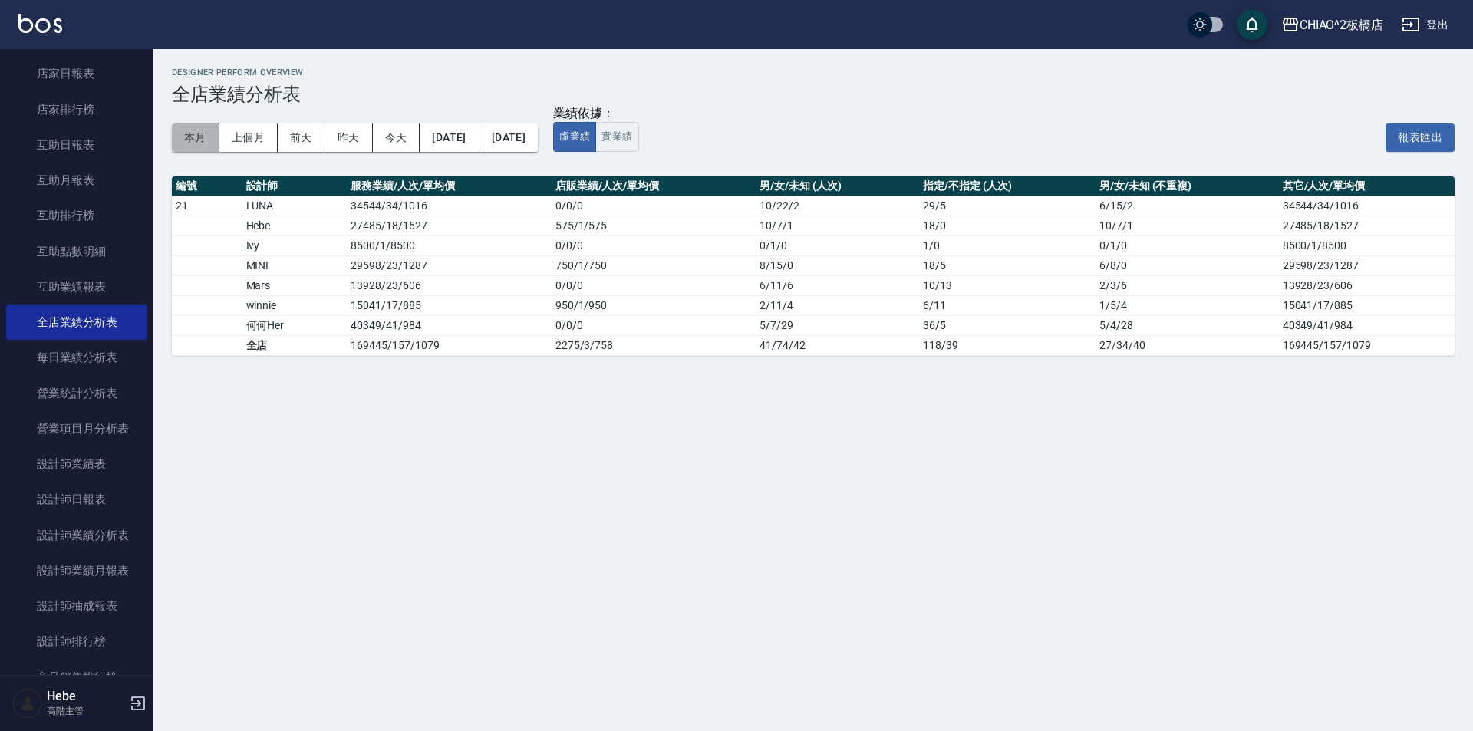
click at [199, 144] on button "本月" at bounding box center [196, 138] width 48 height 28
click at [107, 475] on link "設計師業績表" at bounding box center [76, 464] width 141 height 35
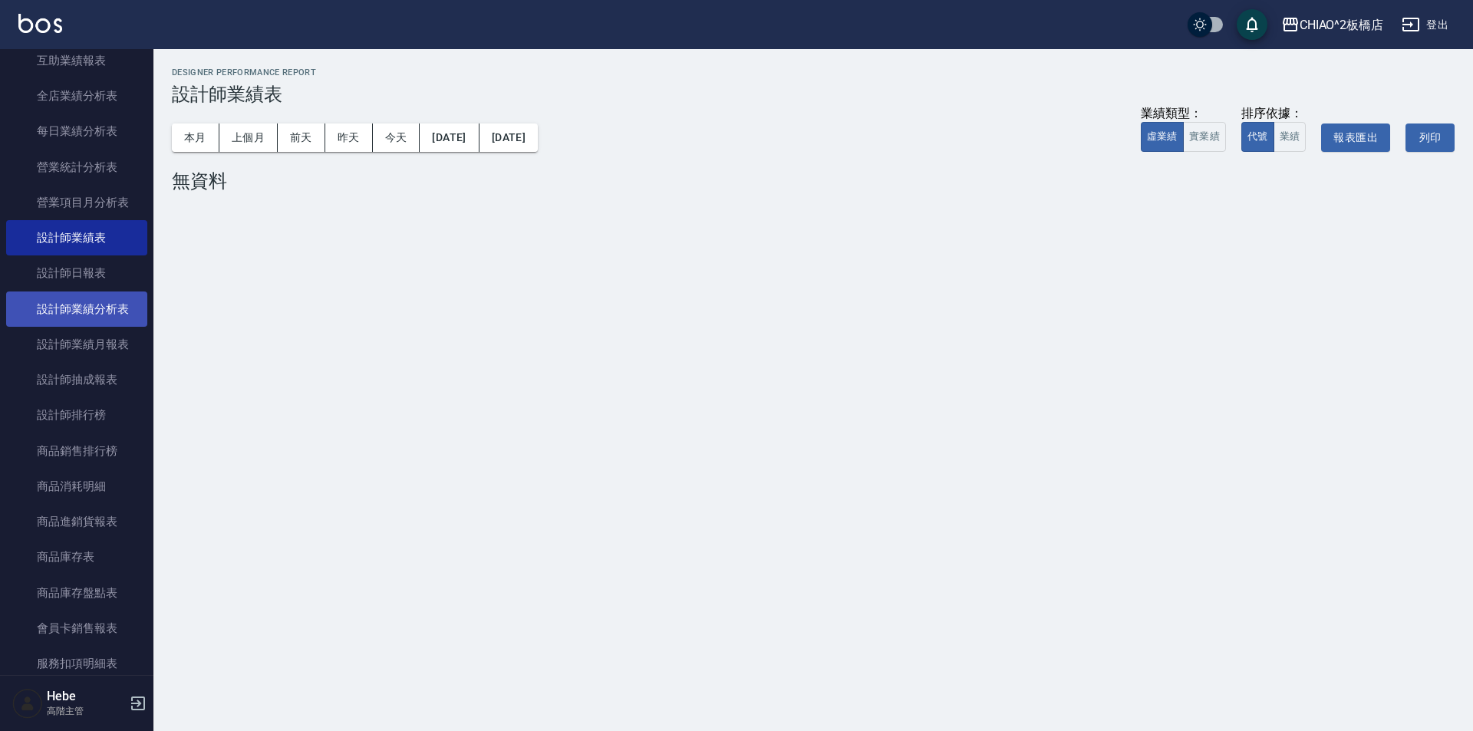
scroll to position [460, 0]
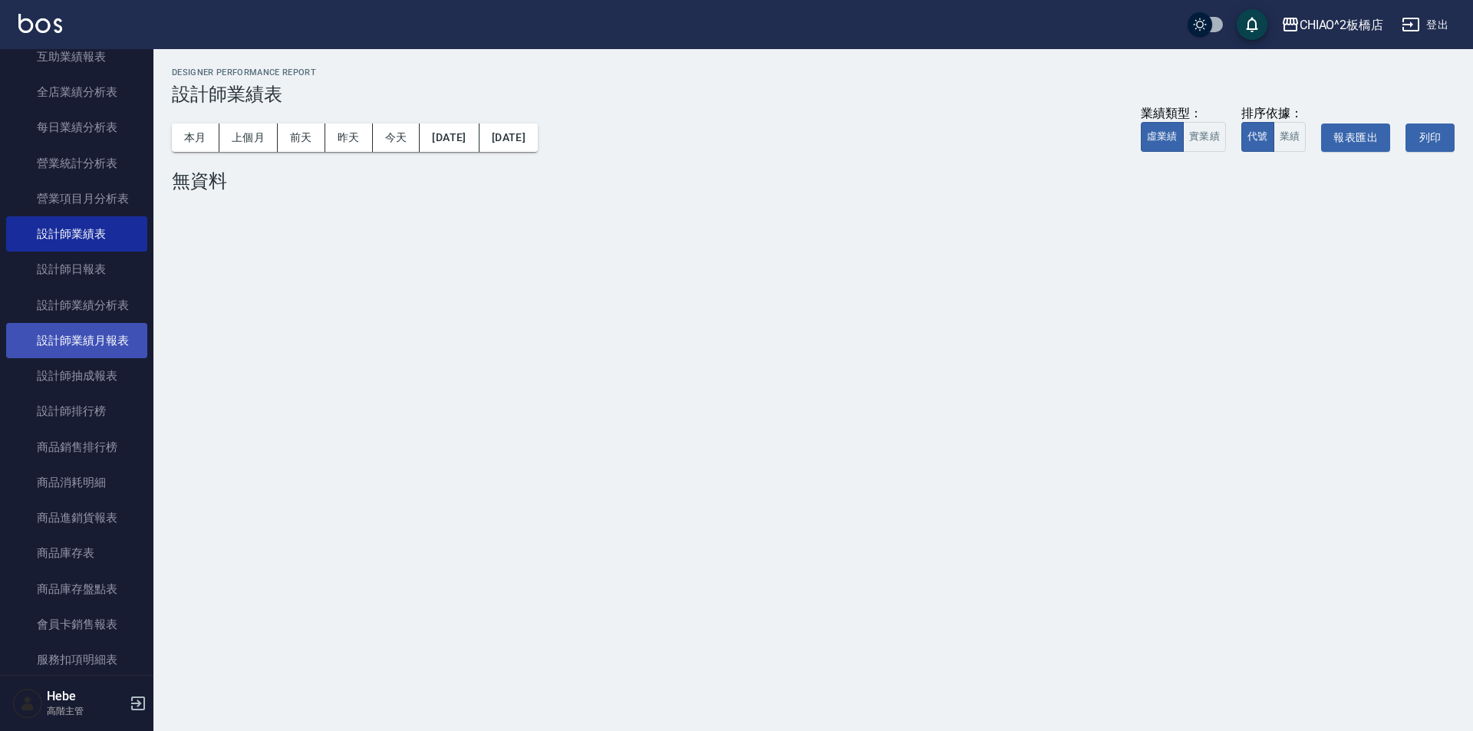
click at [102, 341] on link "設計師業績月報表" at bounding box center [76, 340] width 141 height 35
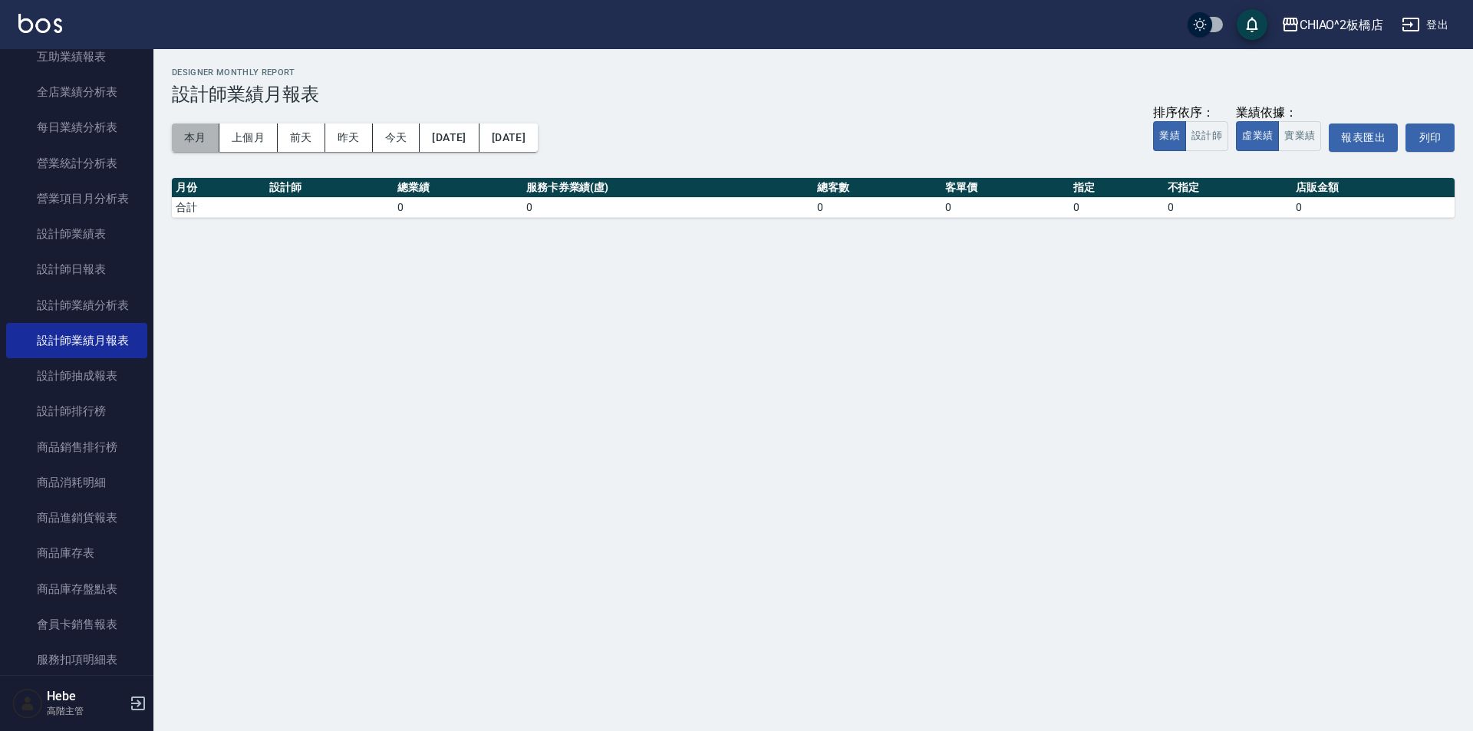
click at [200, 146] on button "本月" at bounding box center [196, 138] width 48 height 28
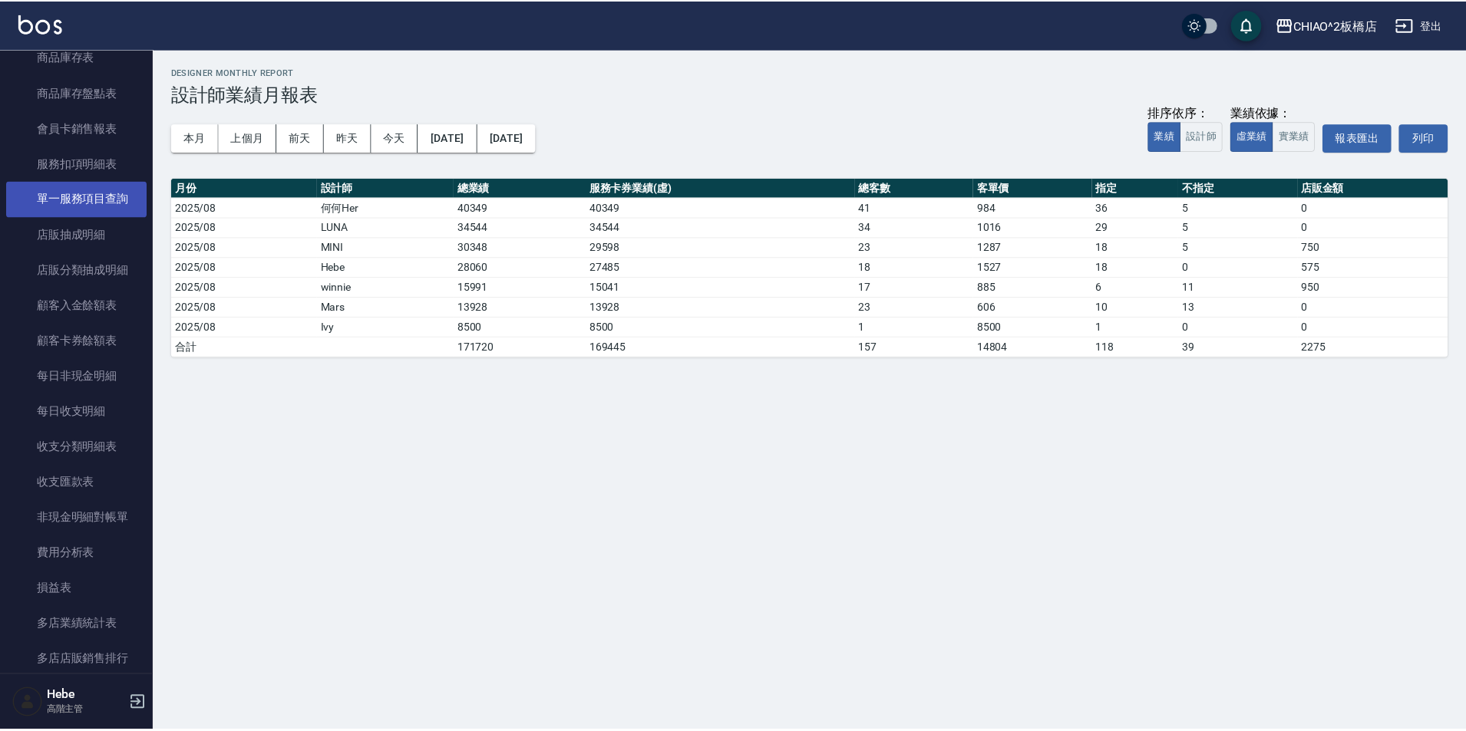
scroll to position [1074, 0]
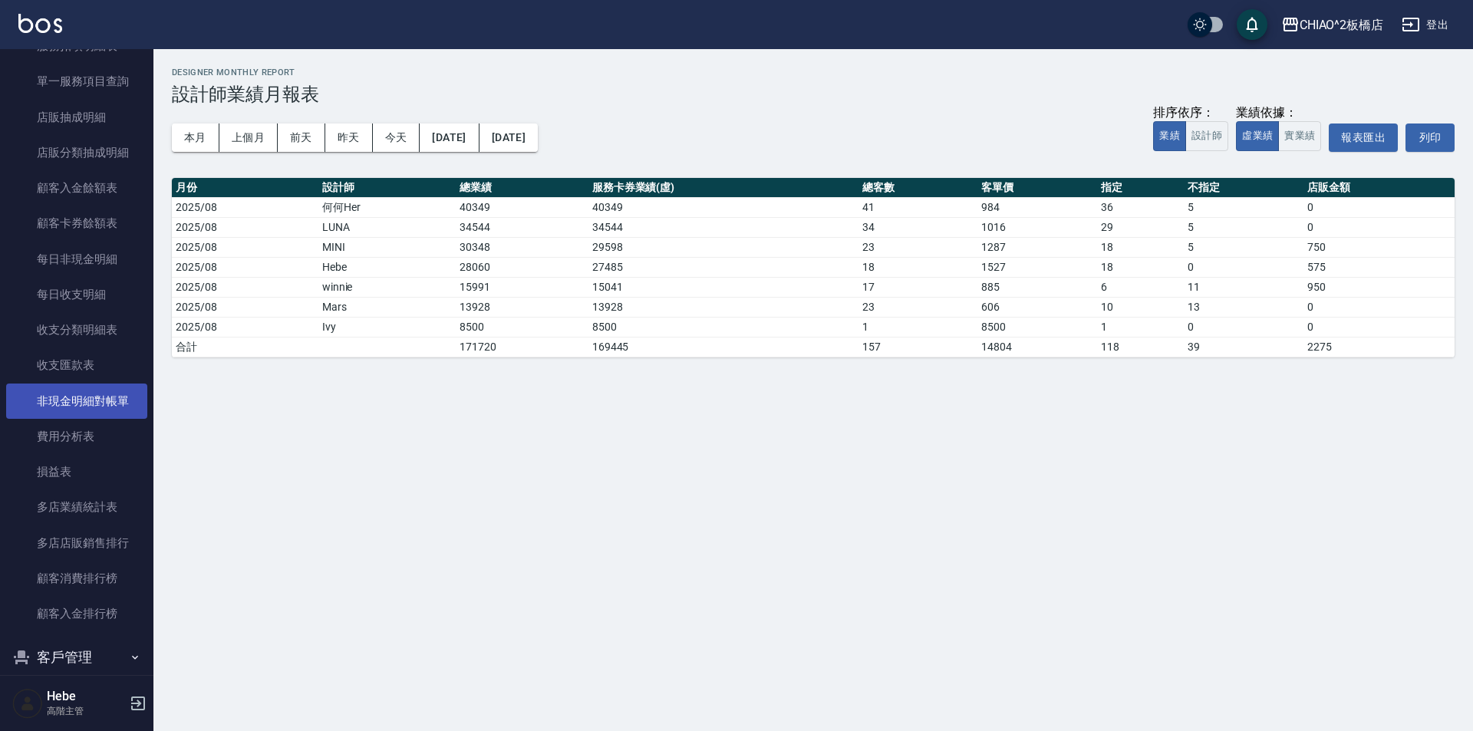
click at [91, 403] on link "非現金明細對帳單" at bounding box center [76, 401] width 141 height 35
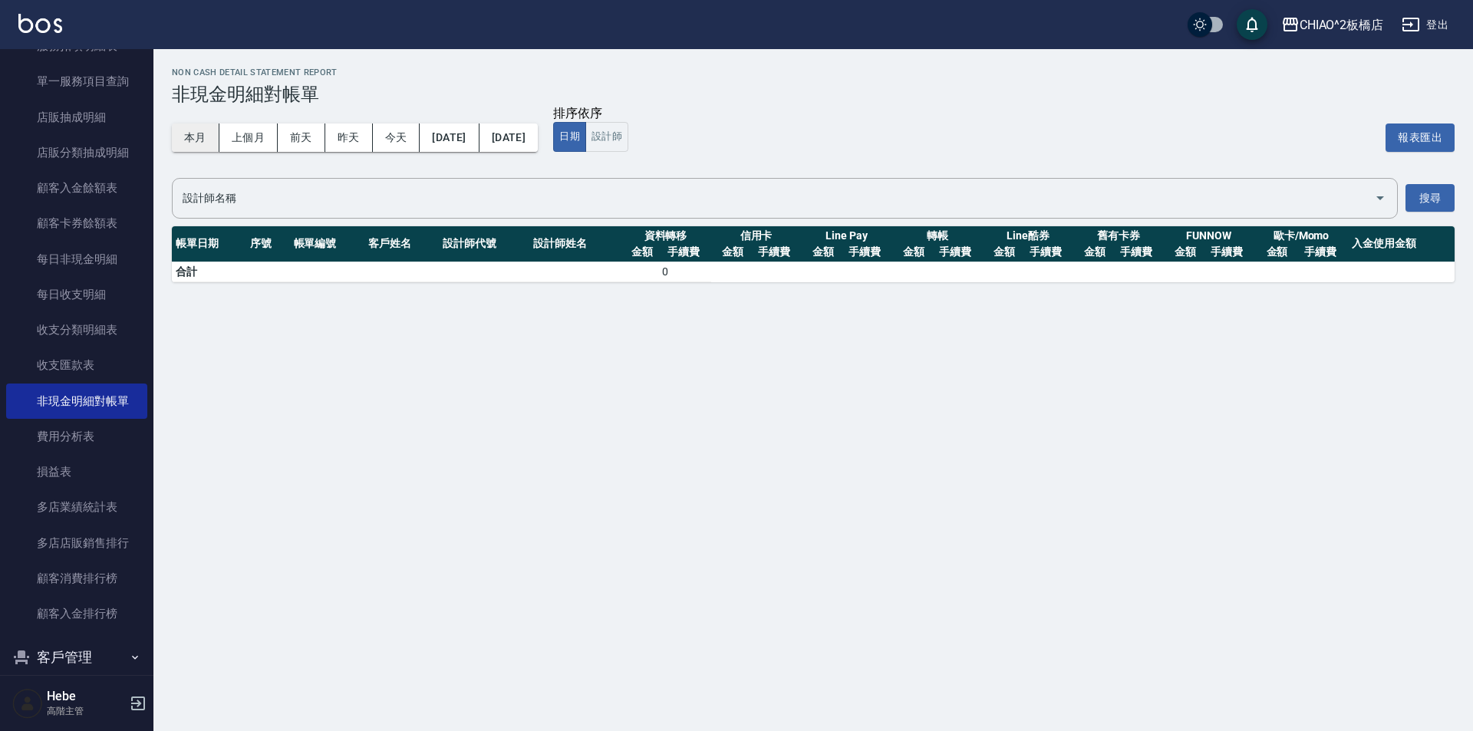
click at [194, 137] on button "本月" at bounding box center [196, 138] width 48 height 28
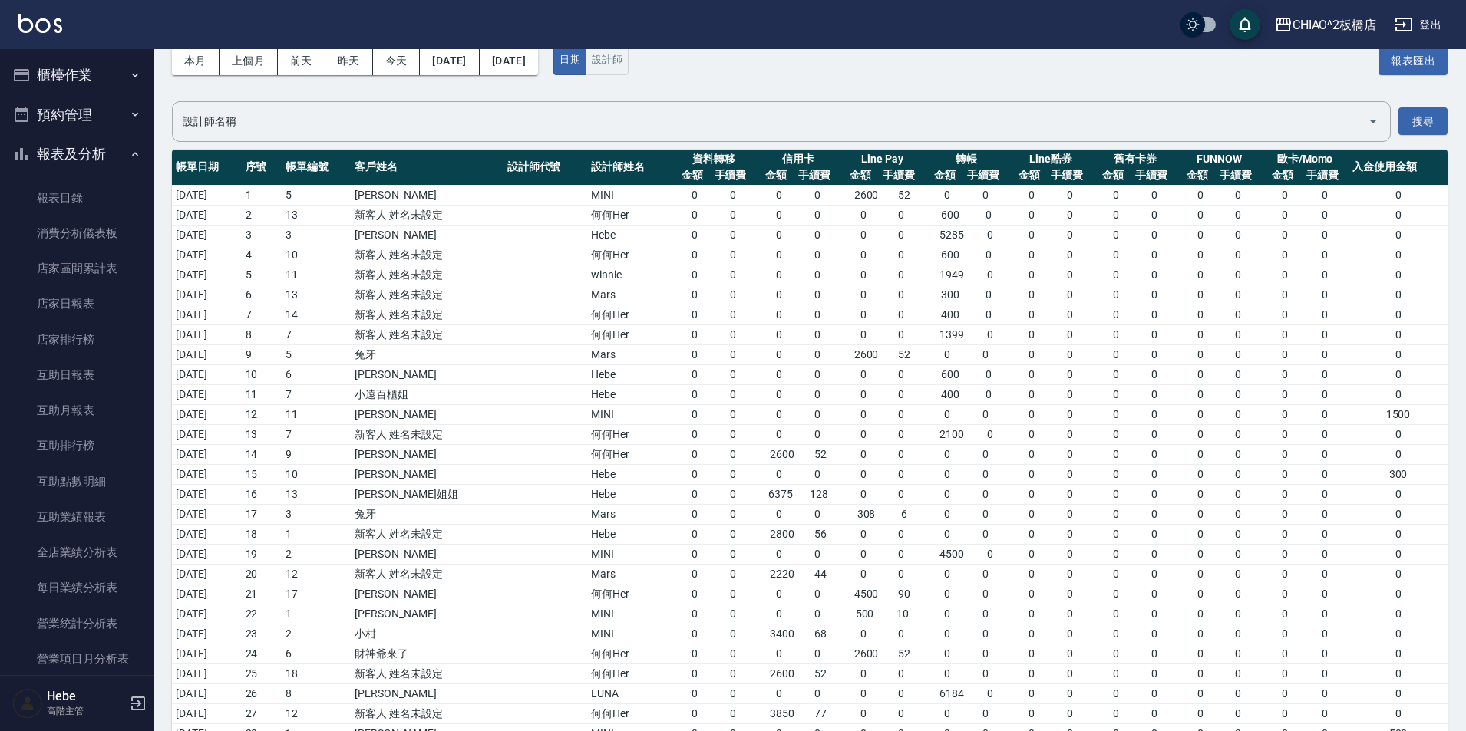
click at [83, 153] on button "報表及分析" at bounding box center [76, 154] width 141 height 40
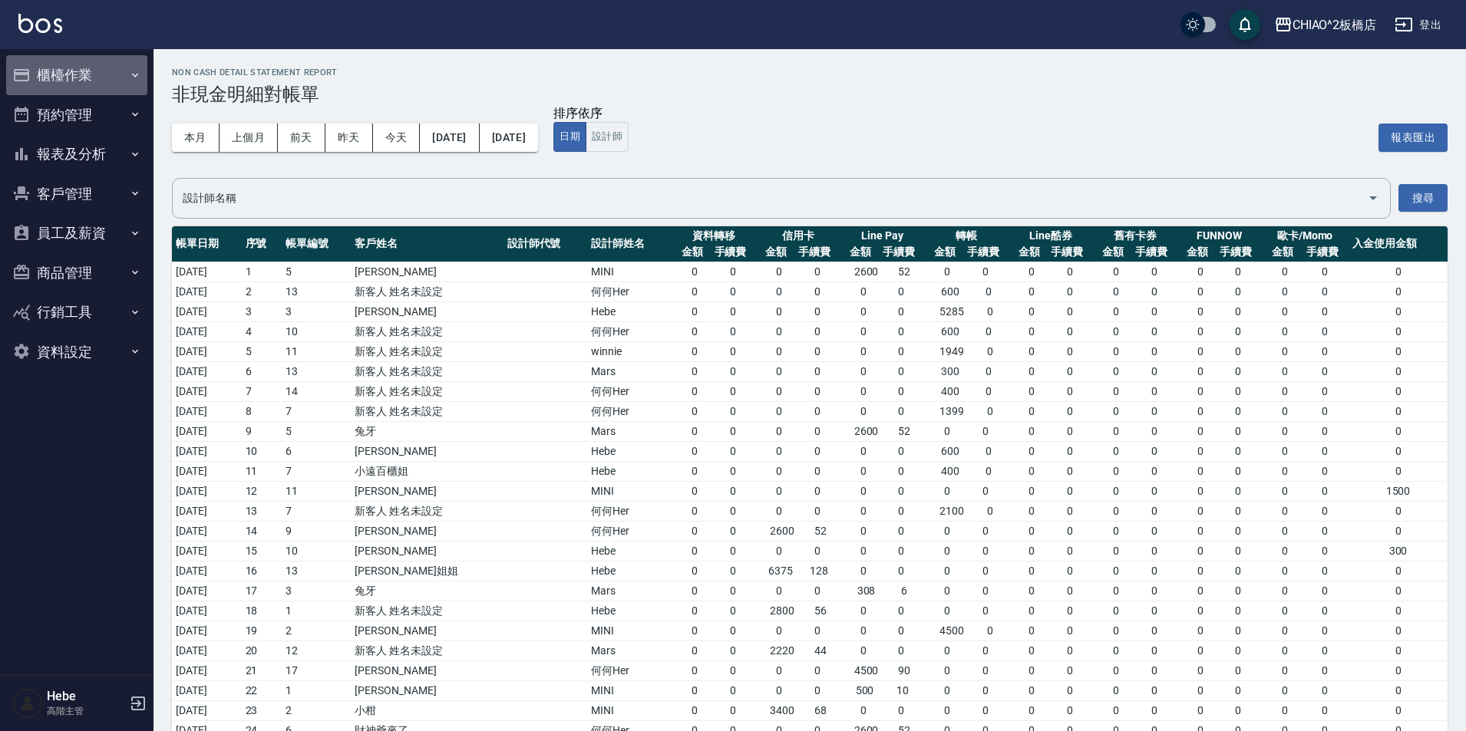
click at [87, 68] on button "櫃檯作業" at bounding box center [76, 75] width 141 height 40
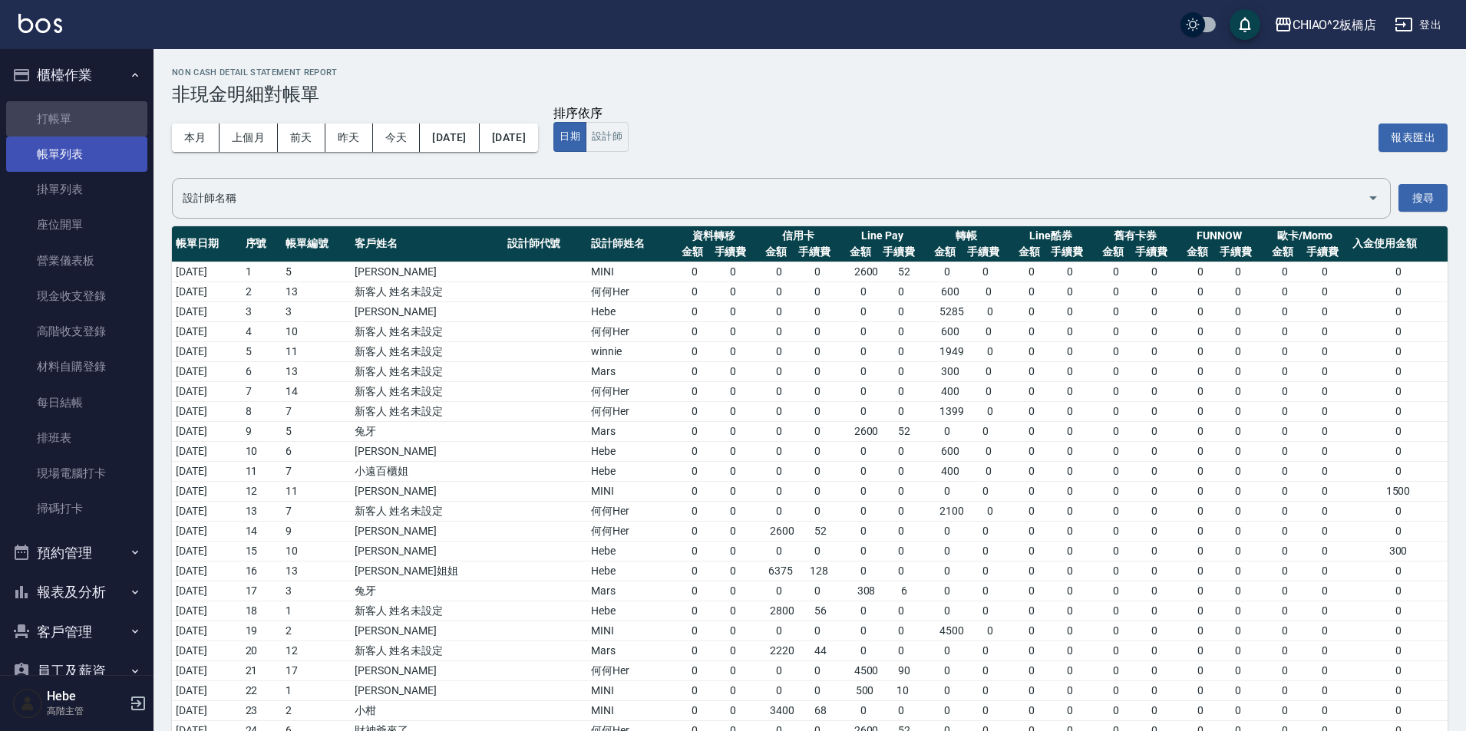
drag, startPoint x: 86, startPoint y: 115, endPoint x: 84, endPoint y: 150, distance: 35.3
click at [86, 116] on link "打帳單" at bounding box center [76, 118] width 141 height 35
